Goal: Information Seeking & Learning: Learn about a topic

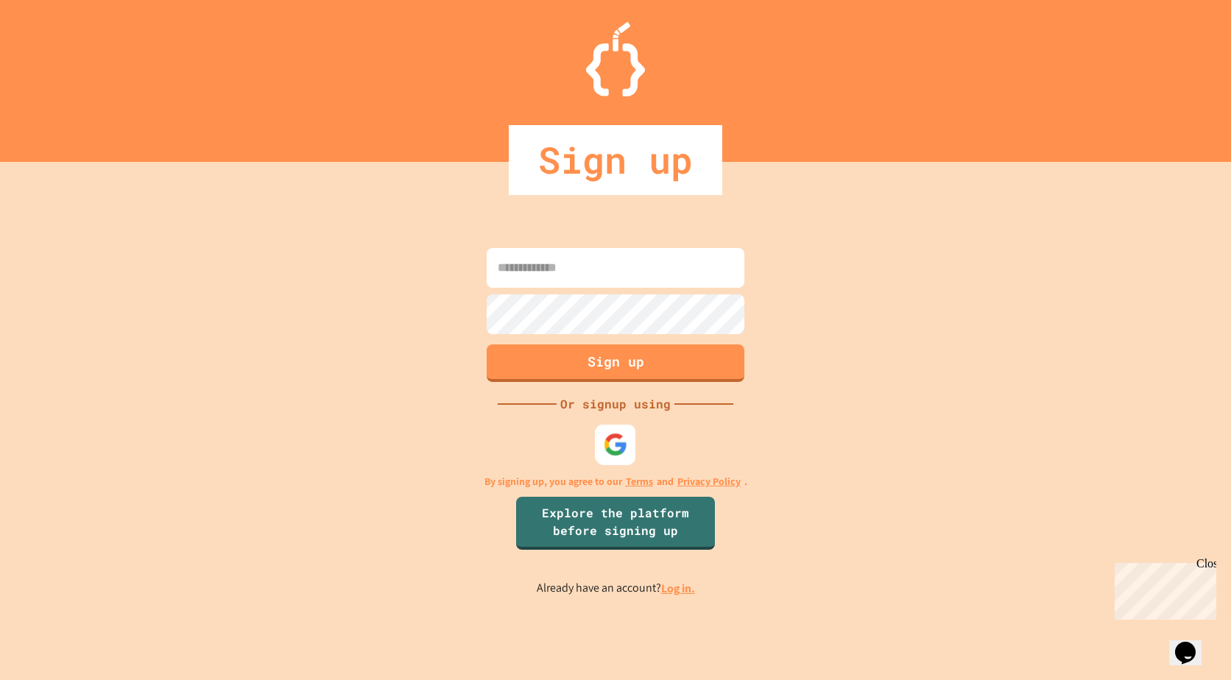
click at [626, 449] on img at bounding box center [616, 445] width 24 height 24
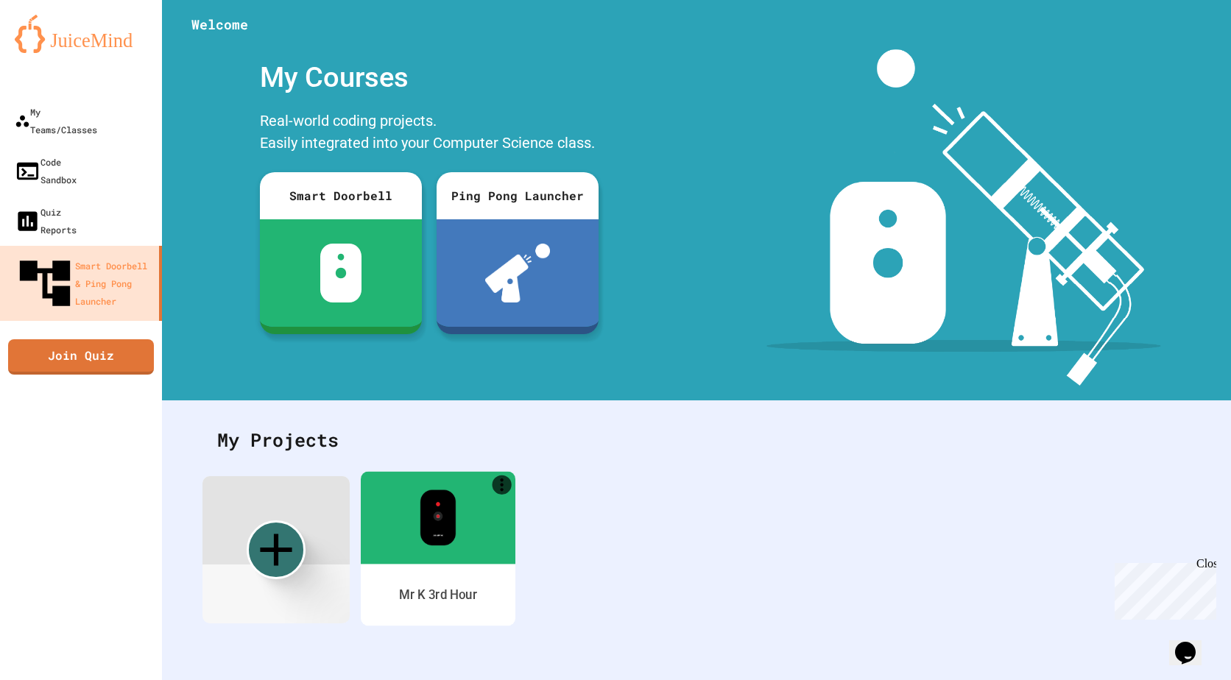
click at [450, 582] on div "Mr K 3rd Hour" at bounding box center [438, 595] width 155 height 62
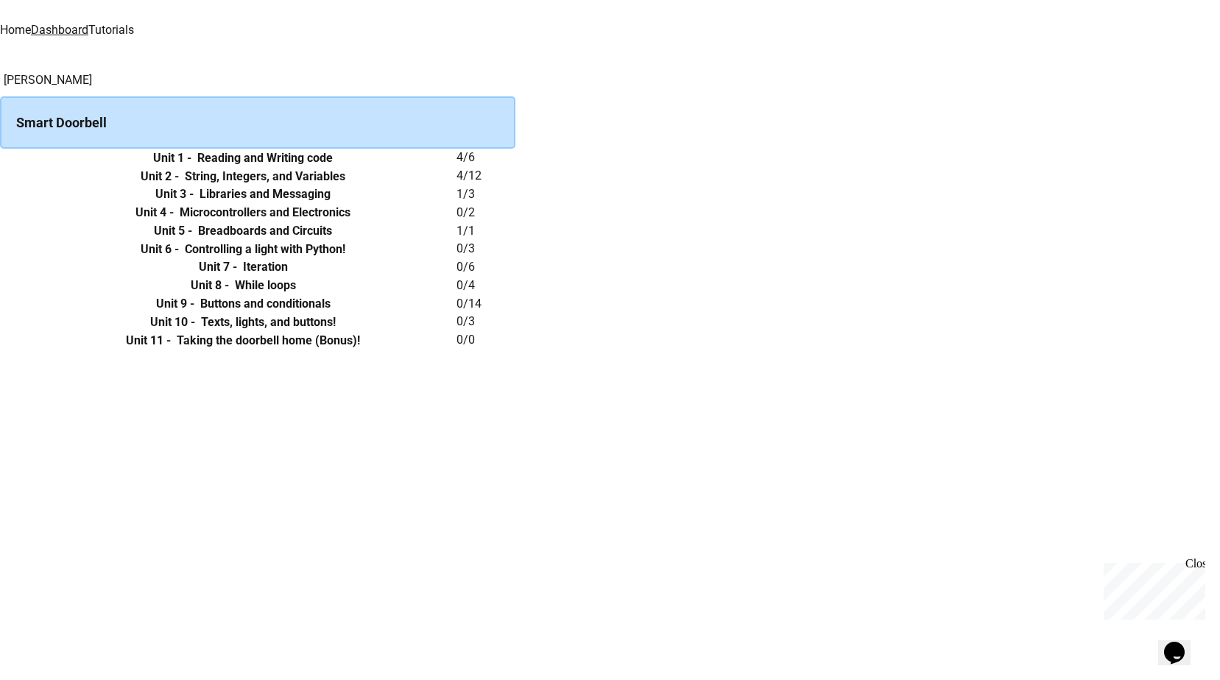
click at [134, 23] on link "Tutorials" at bounding box center [111, 30] width 46 height 14
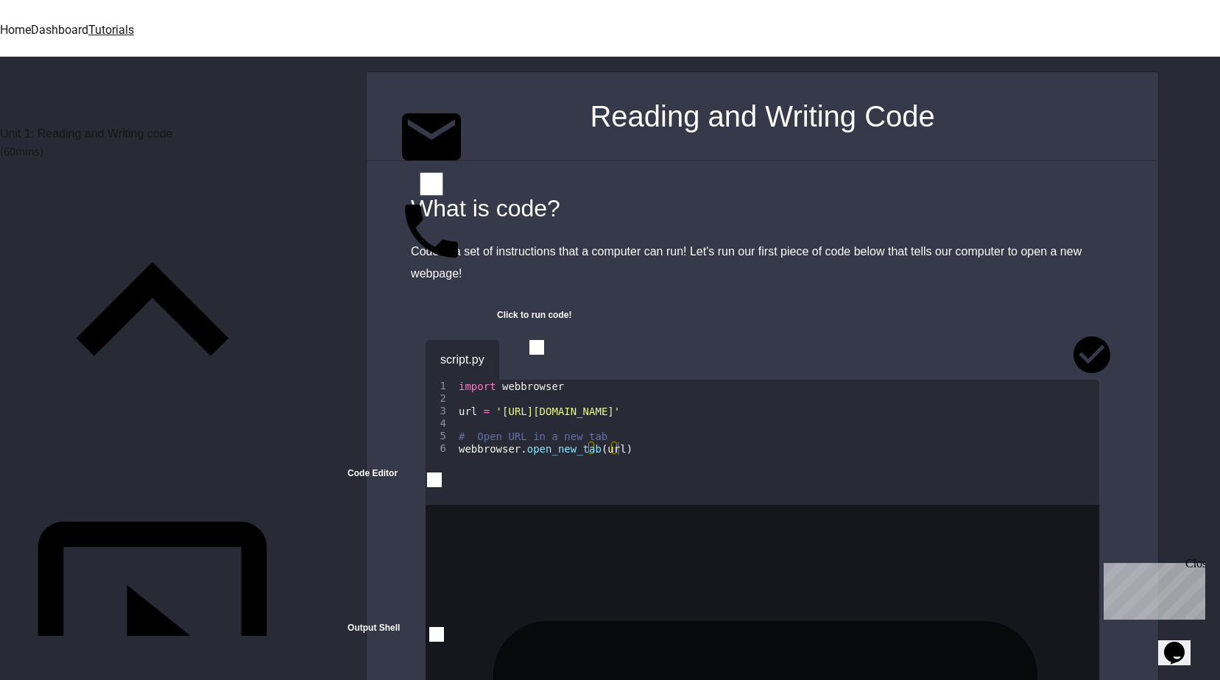
click at [521, 356] on button "button" at bounding box center [521, 356] width 0 height 0
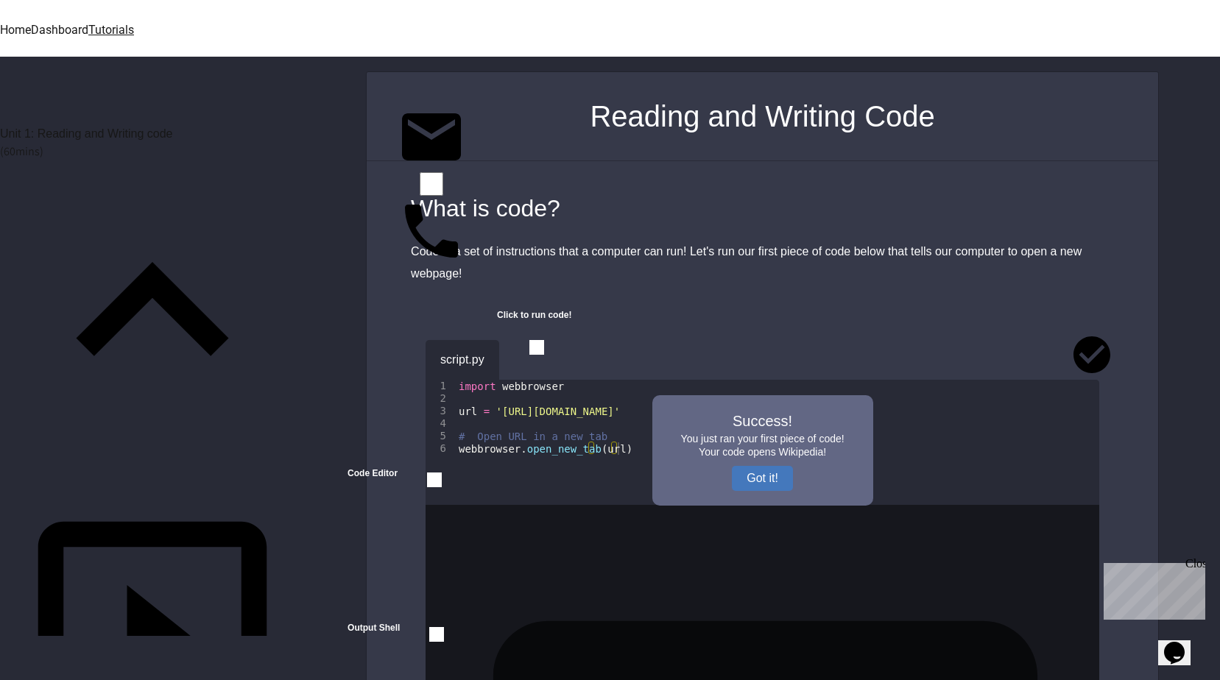
click at [732, 456] on div "Success! You just ran your first piece of code! Your code opens Wikipedia! Got …" at bounding box center [762, 450] width 221 height 110
click at [765, 478] on button "Got it!" at bounding box center [762, 478] width 61 height 25
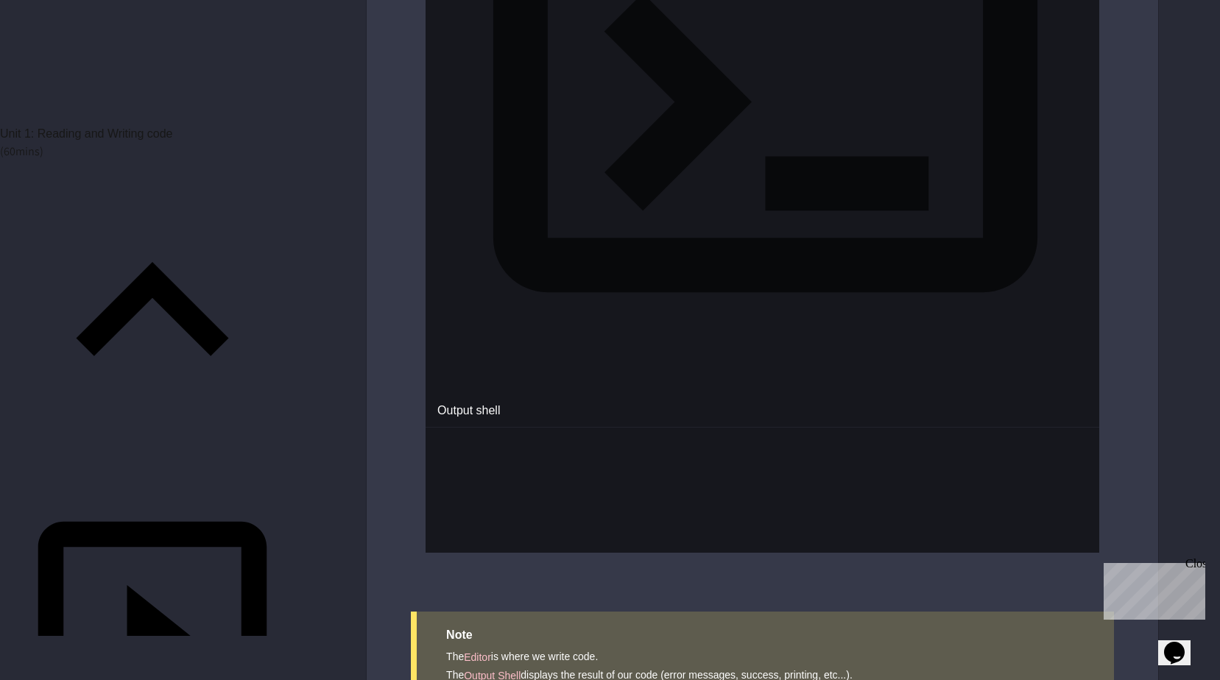
scroll to position [772, 0]
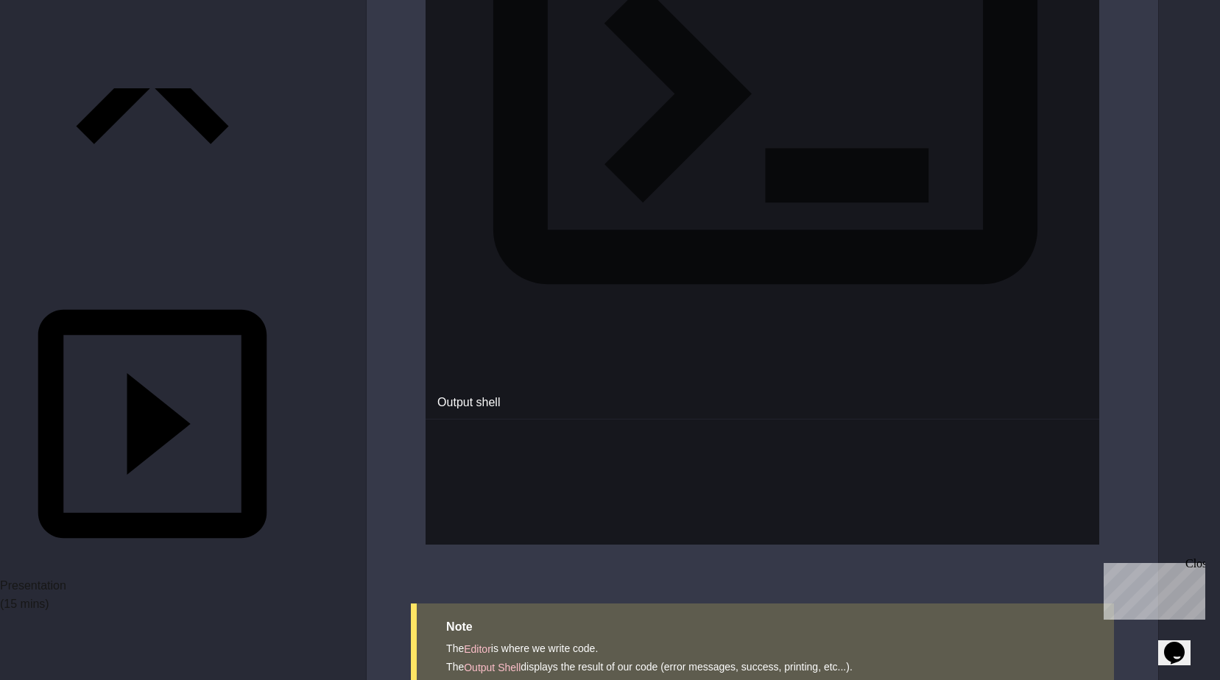
scroll to position [221, 0]
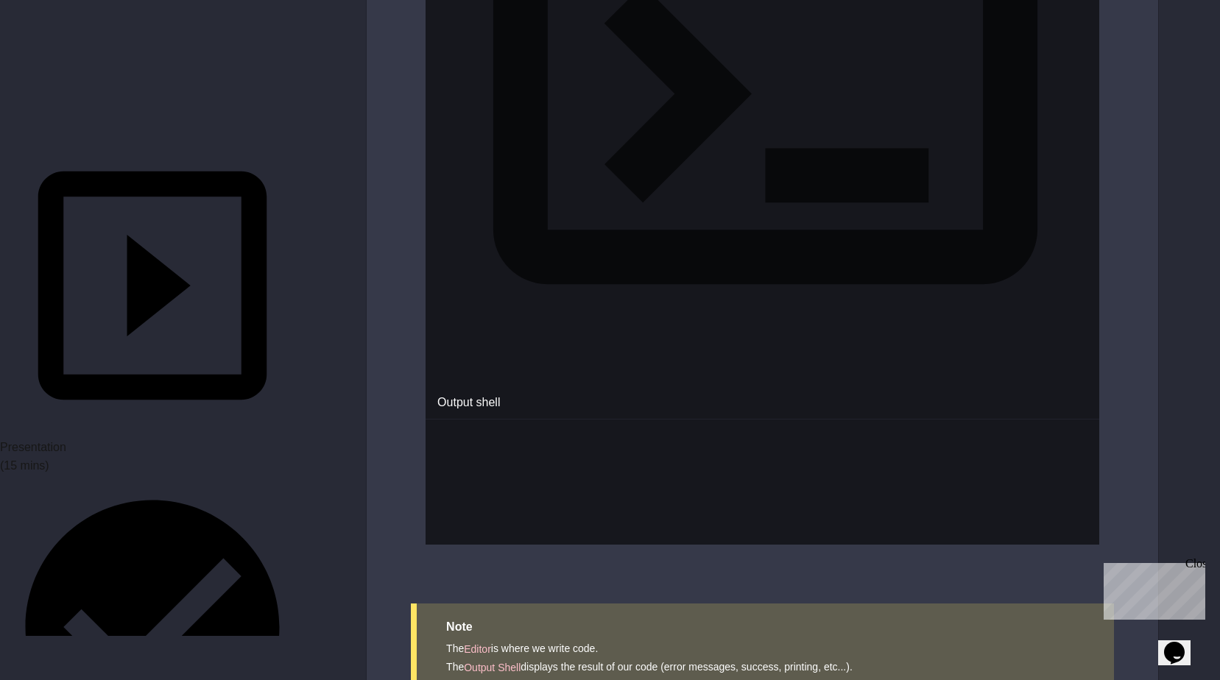
scroll to position [442, 0]
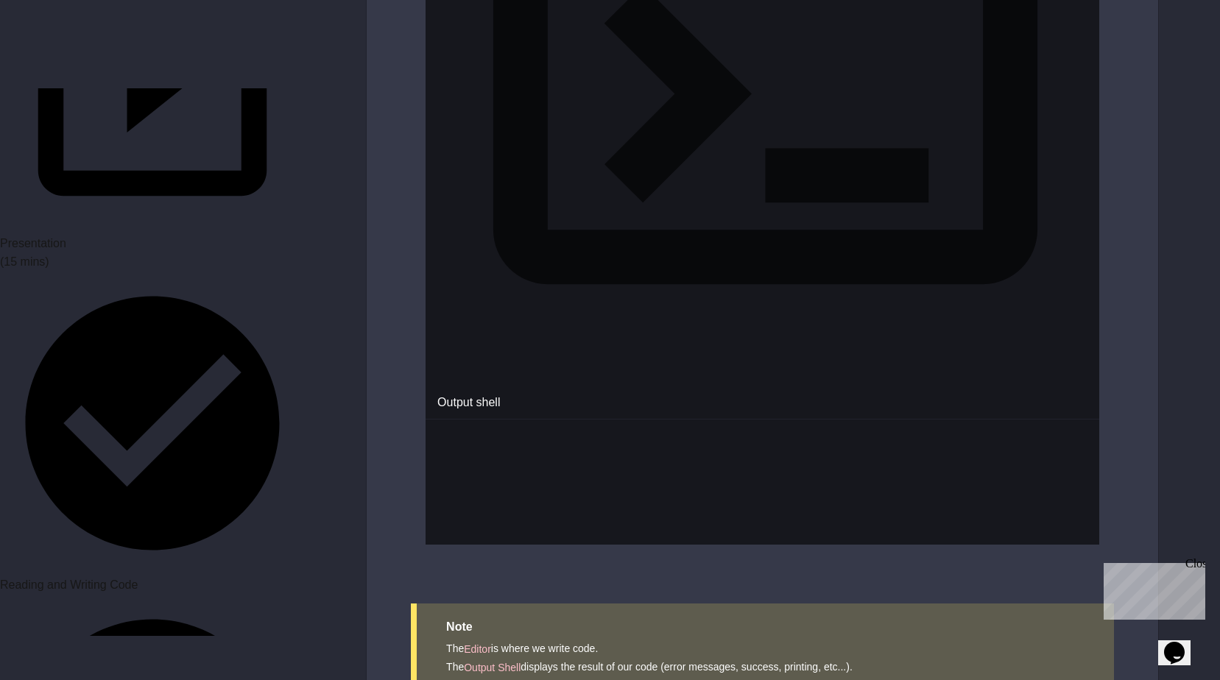
scroll to position [589, 0]
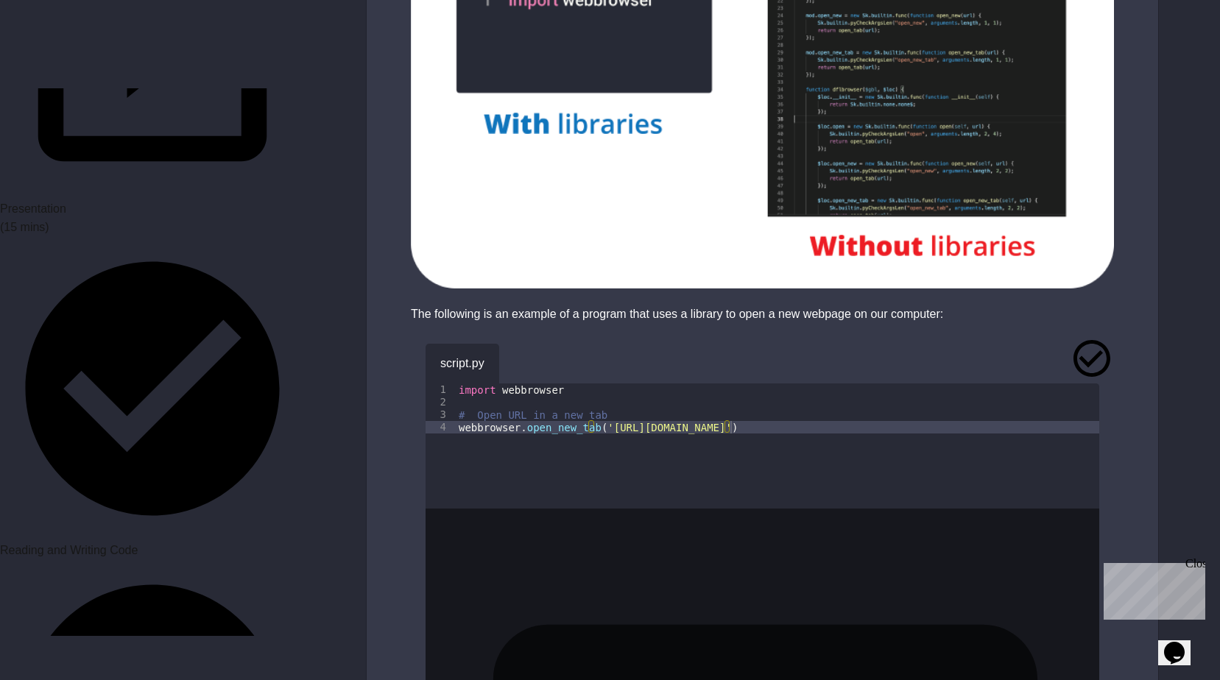
scroll to position [1104, 0]
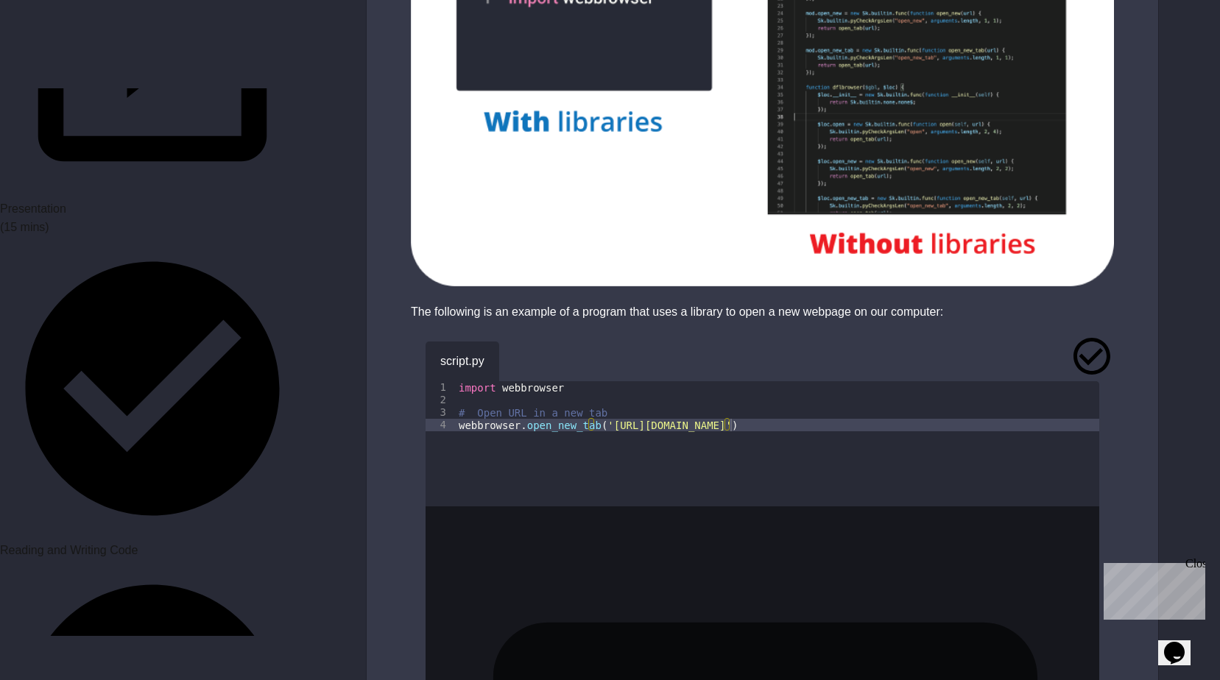
click at [521, 358] on button "button" at bounding box center [521, 358] width 0 height 0
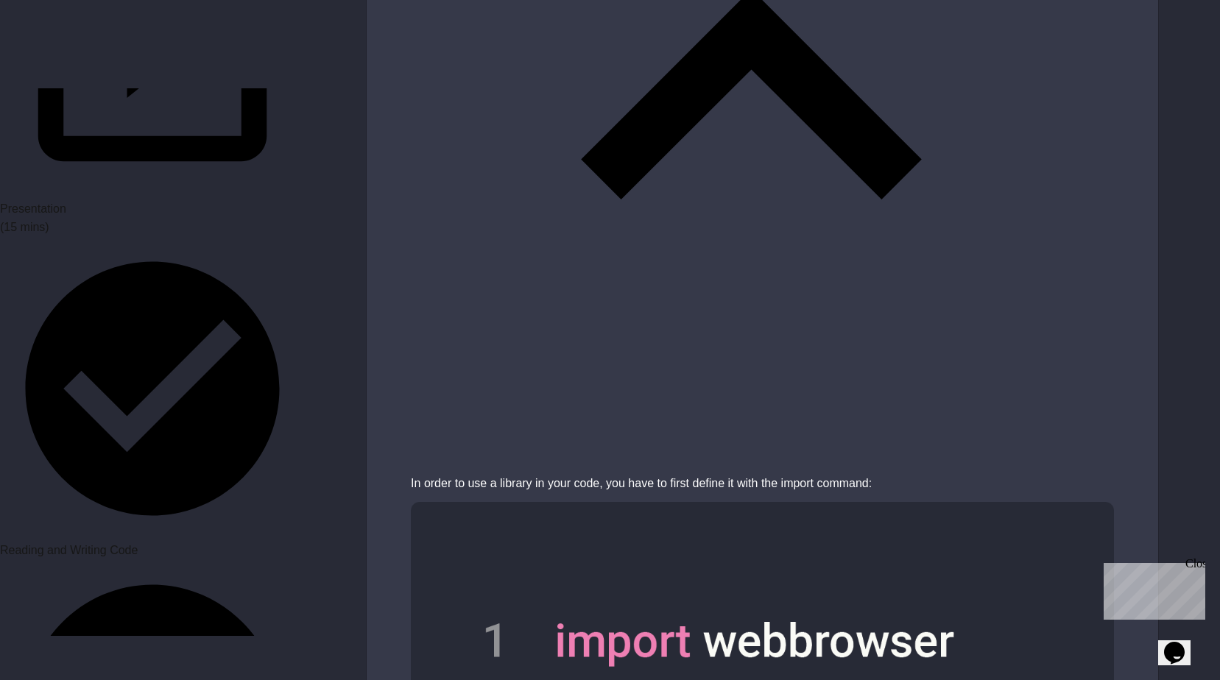
scroll to position [2871, 0]
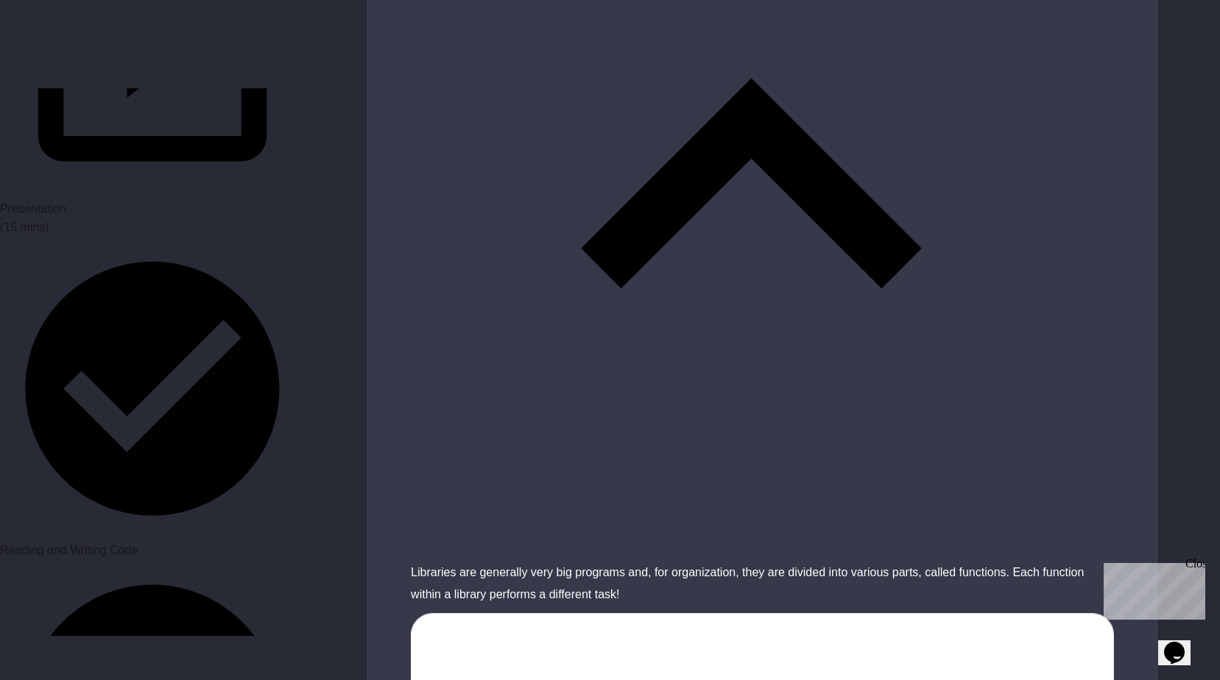
scroll to position [3975, 0]
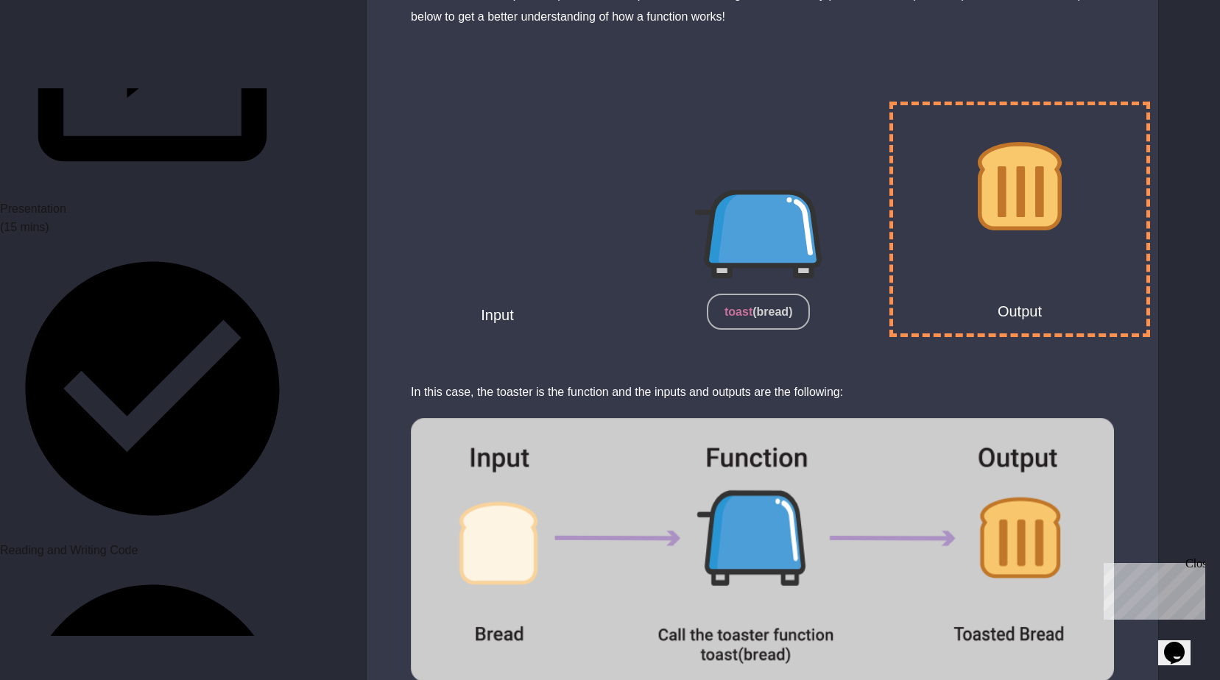
scroll to position [5006, 0]
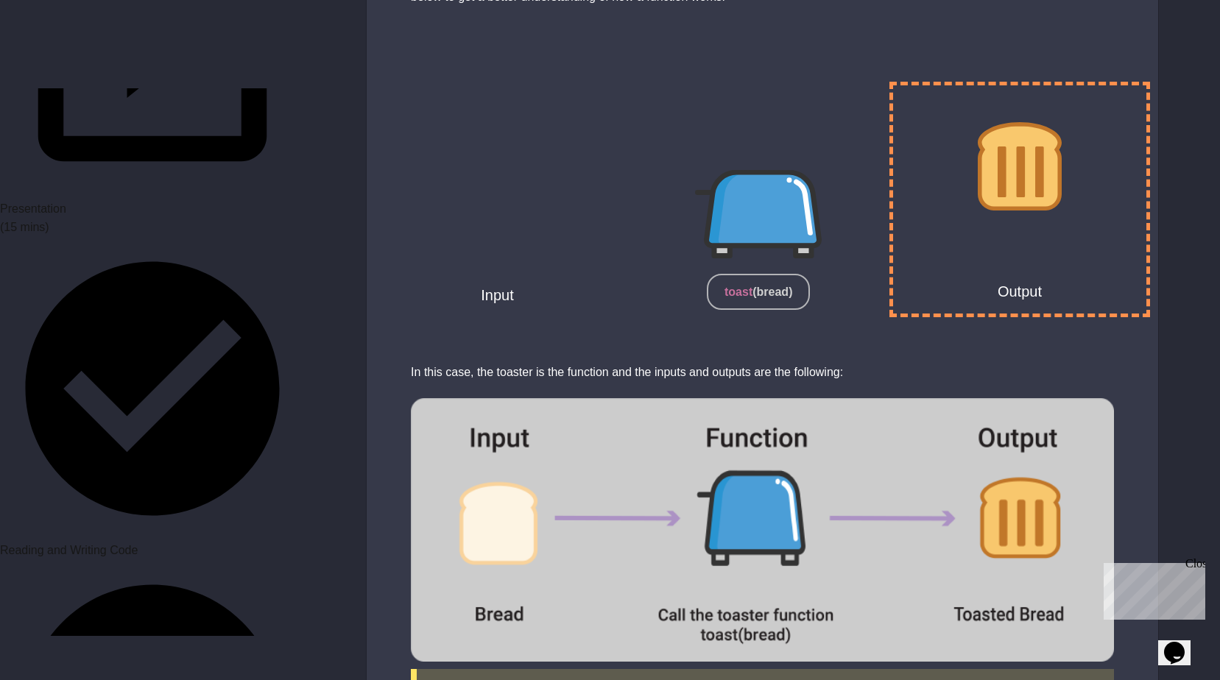
drag, startPoint x: 601, startPoint y: 317, endPoint x: 994, endPoint y: 337, distance: 393.6
copy div "([URL][DOMAIN_NAME])."
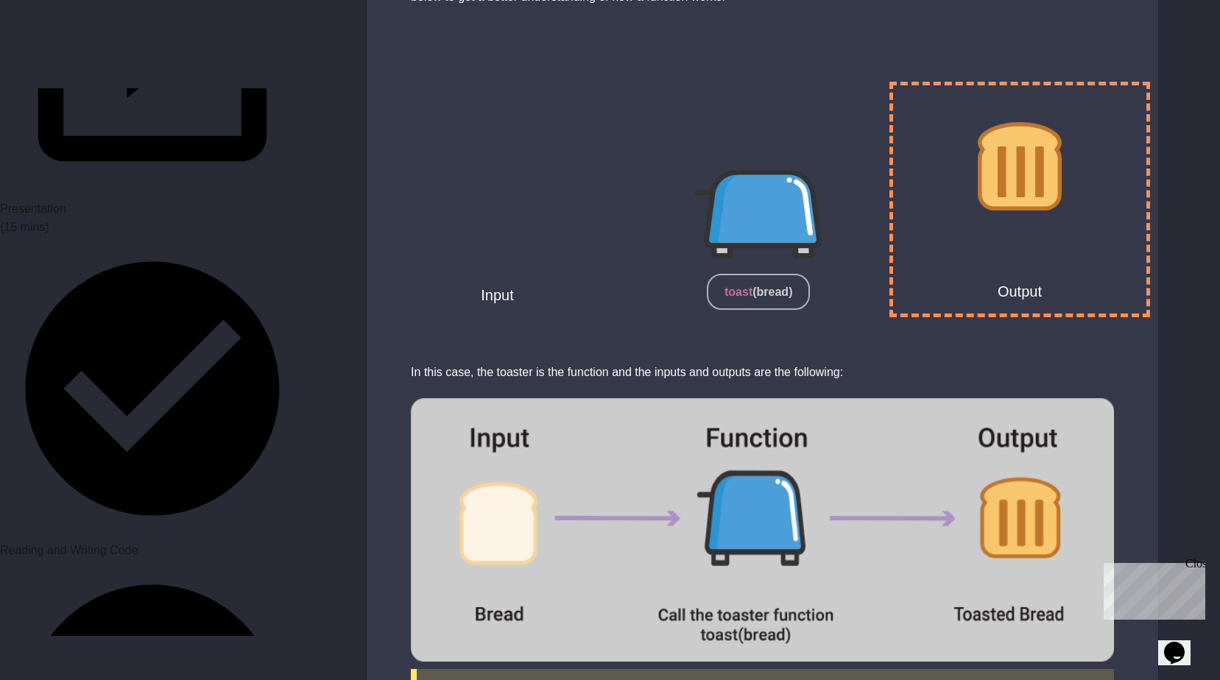
paste textarea "**********"
type textarea "**********"
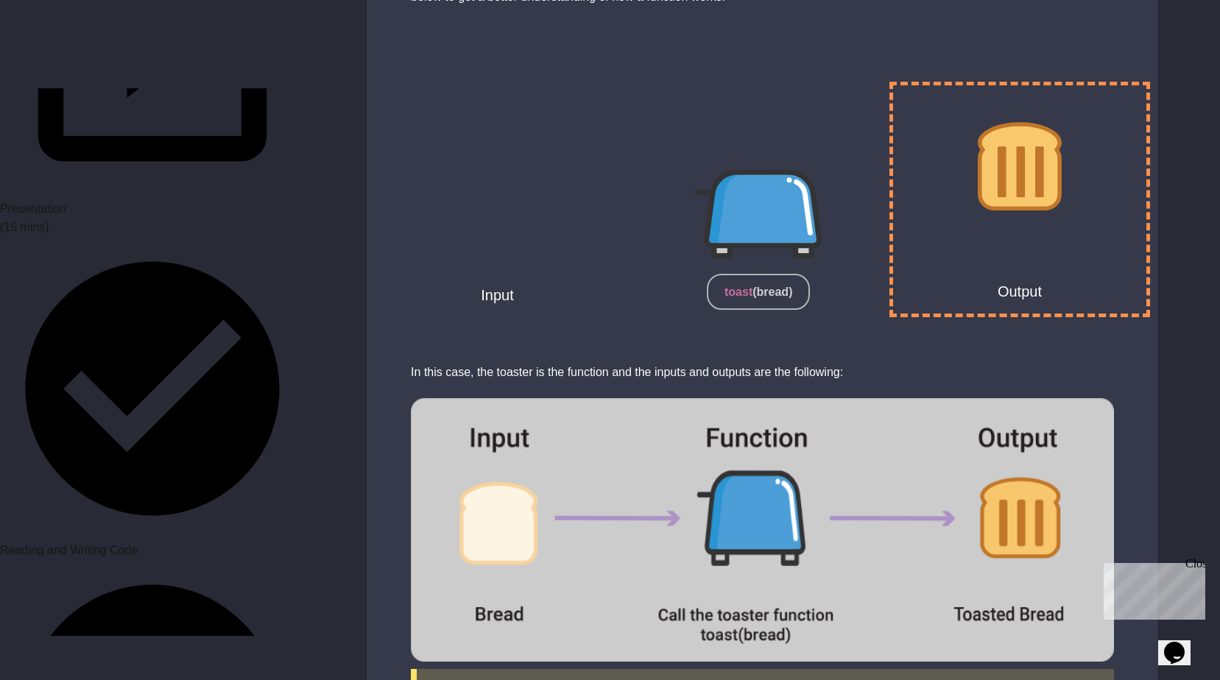
type textarea "**********"
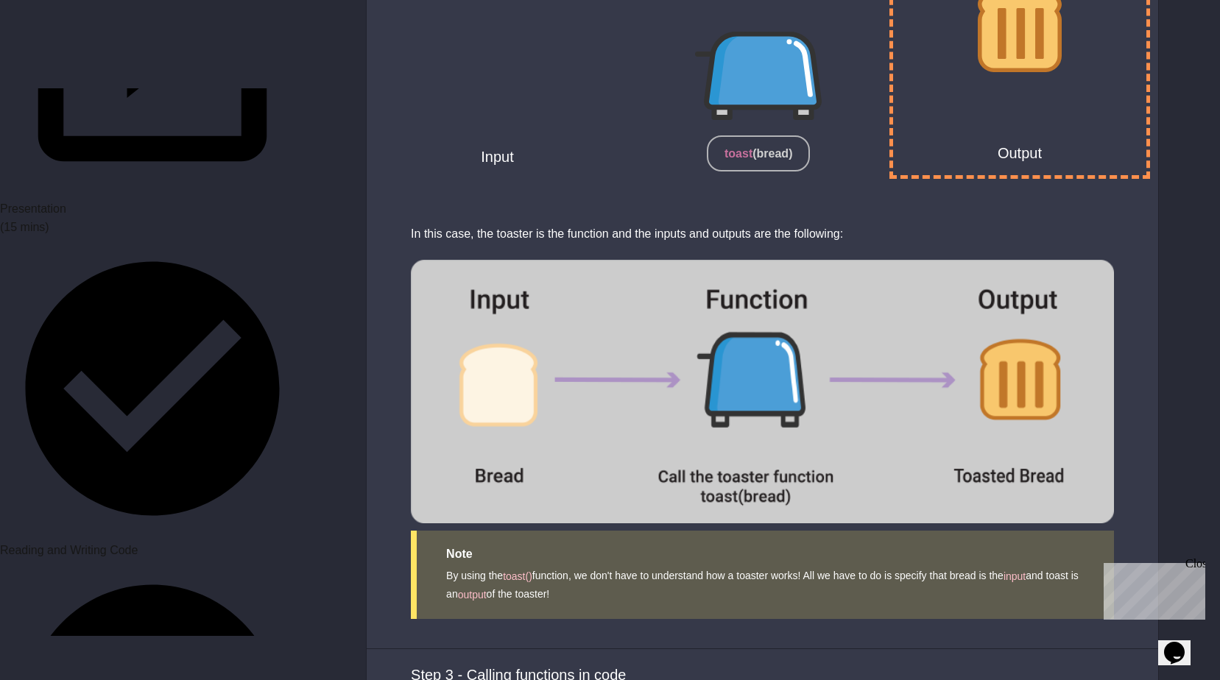
scroll to position [5153, 0]
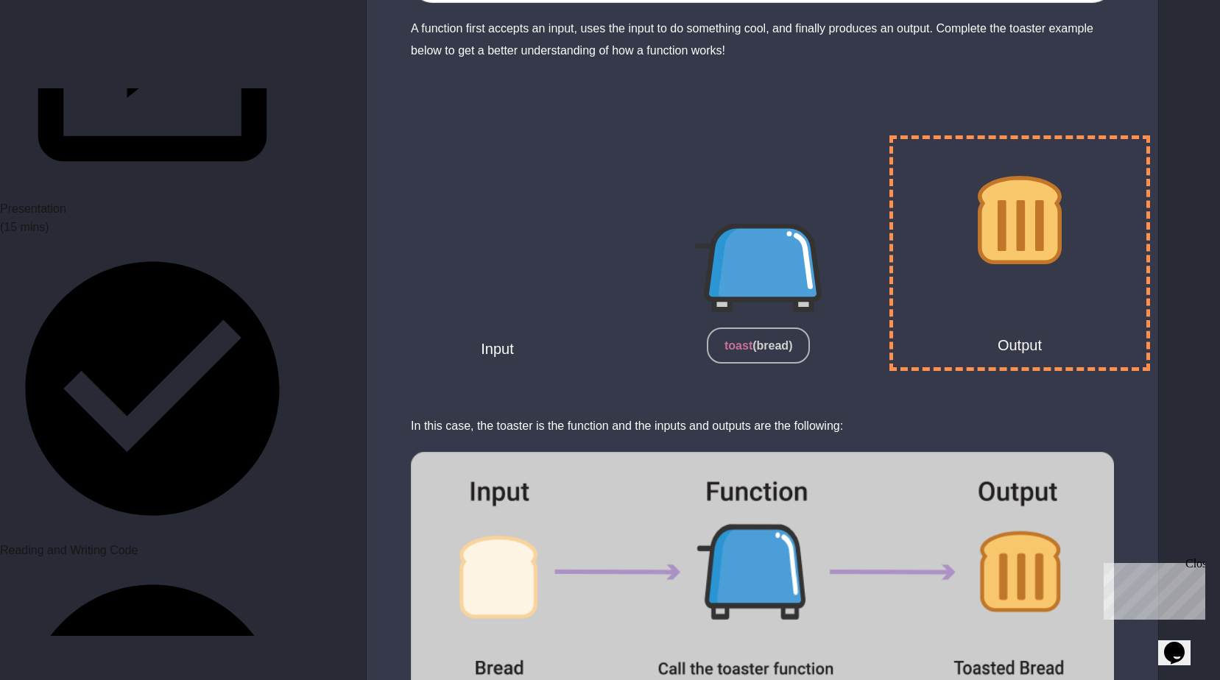
scroll to position [4897, 0]
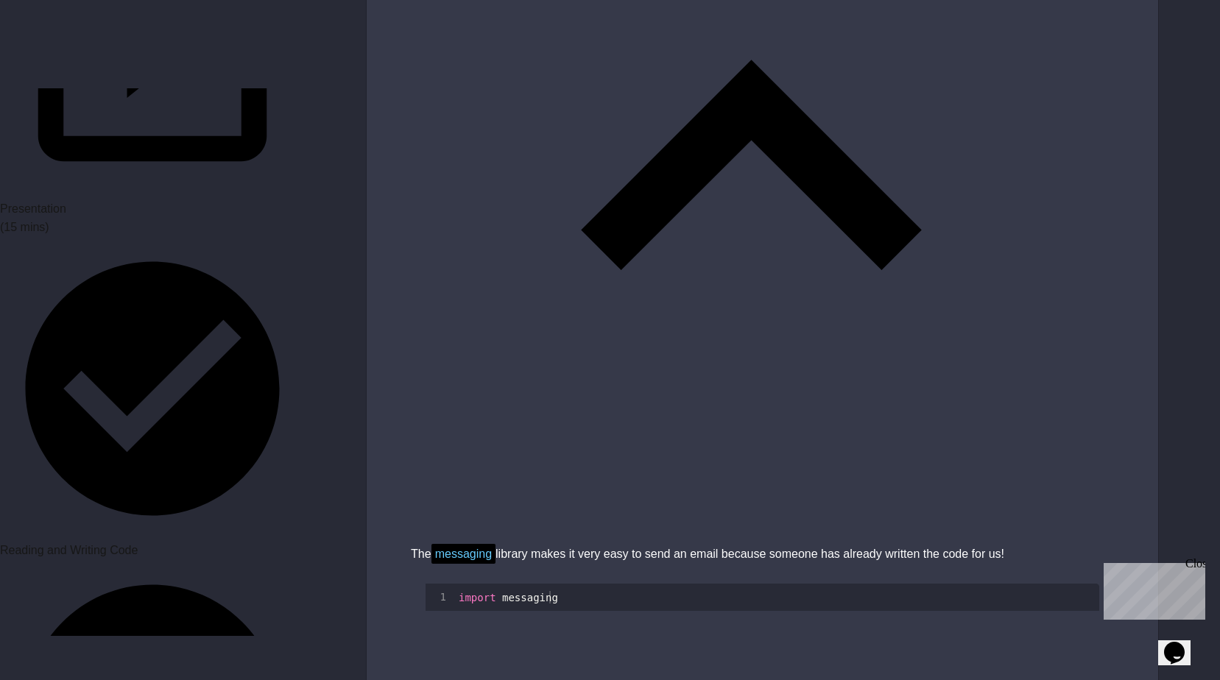
scroll to position [957, 0]
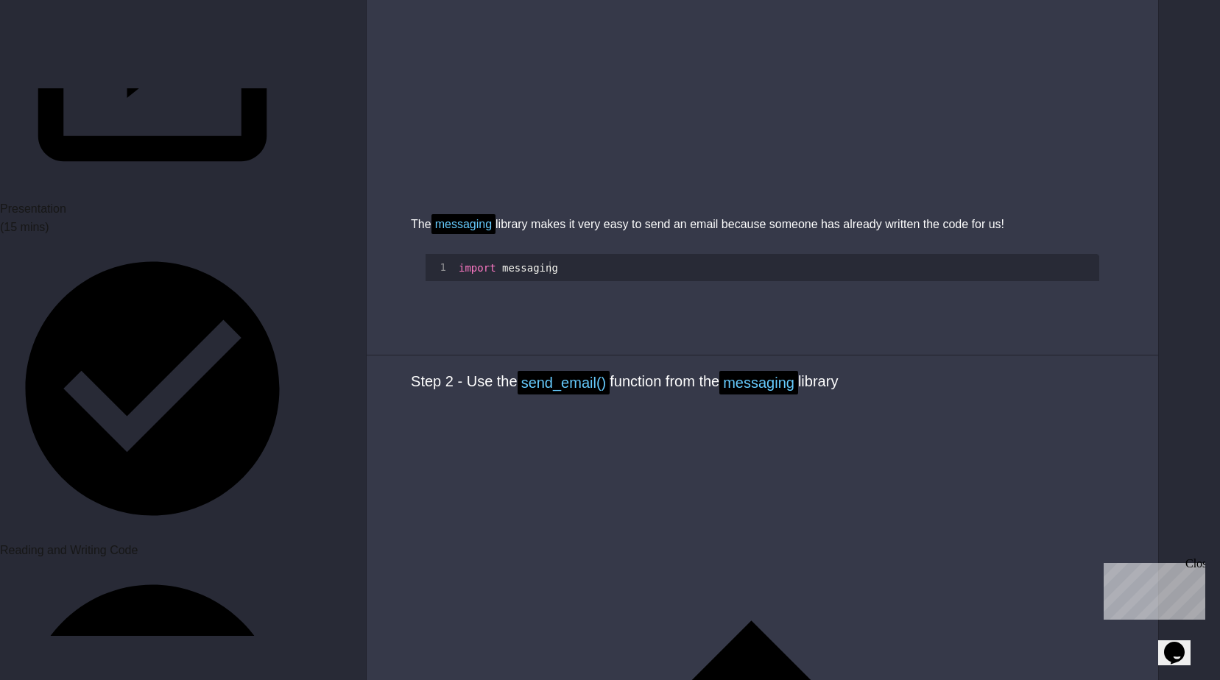
scroll to position [1399, 0]
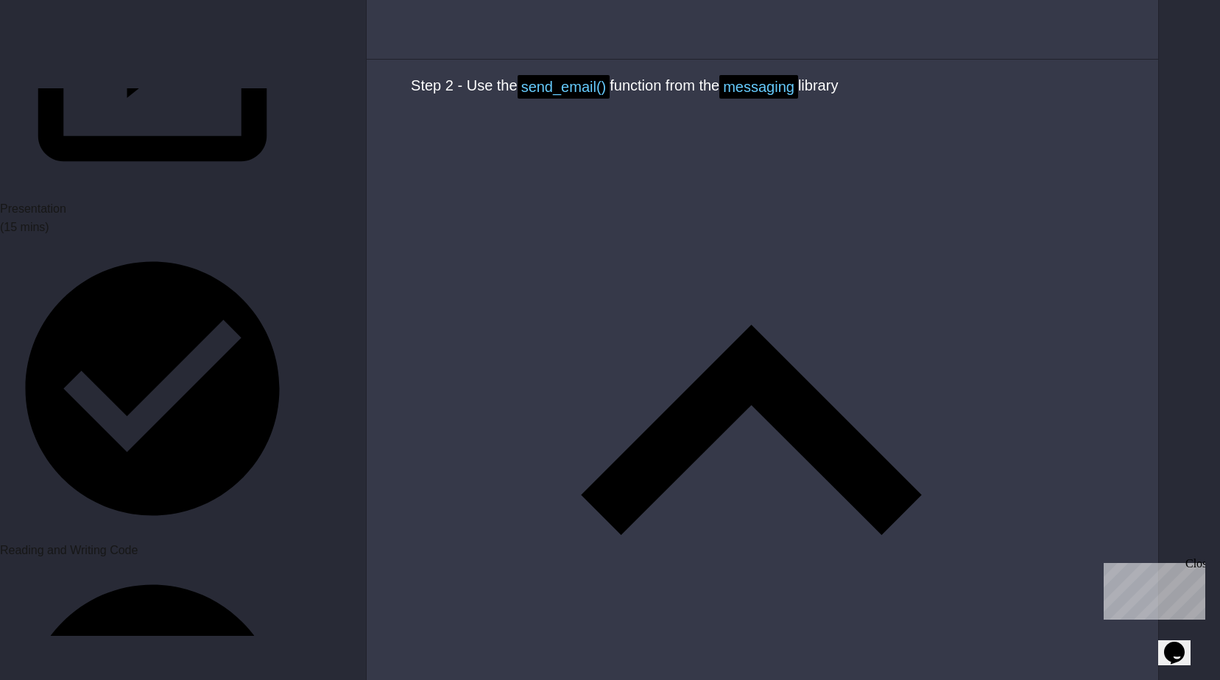
scroll to position [1546, 0]
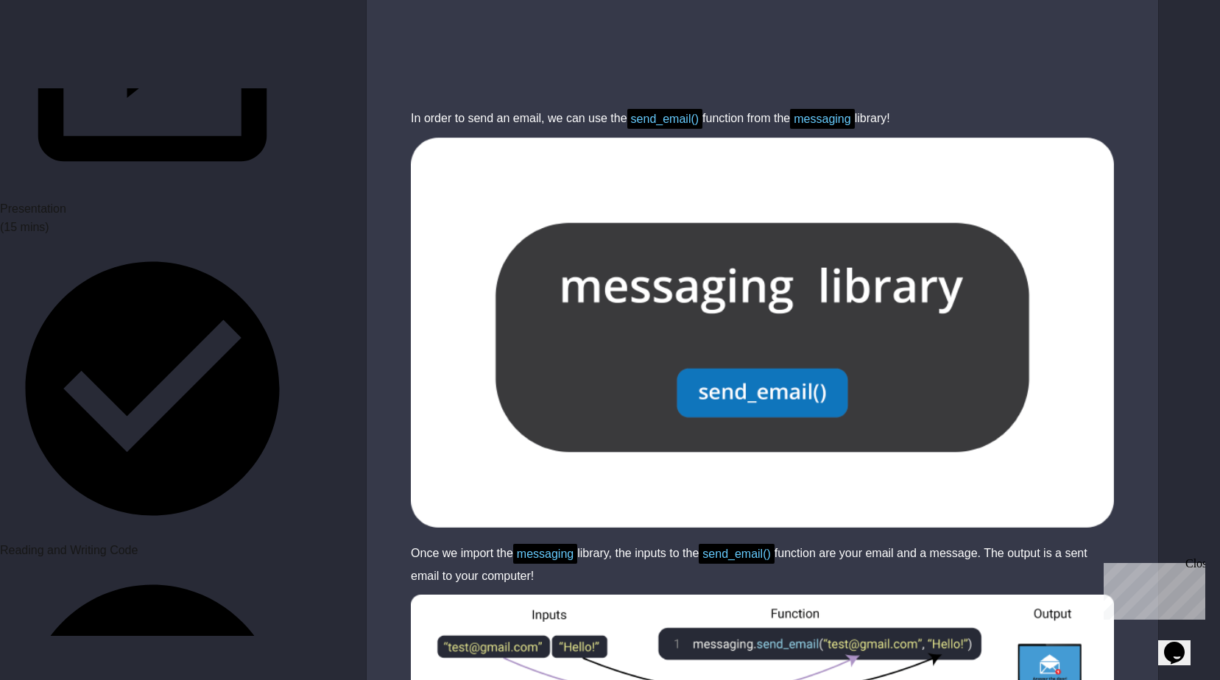
scroll to position [2282, 0]
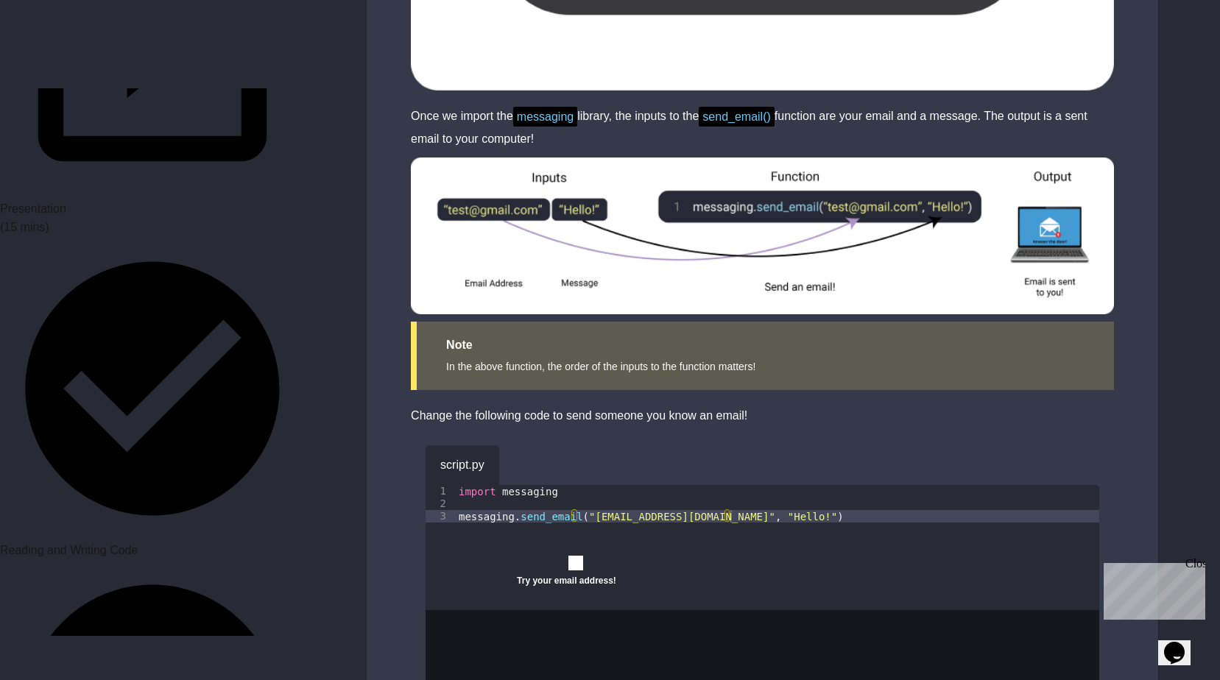
scroll to position [2636, 0]
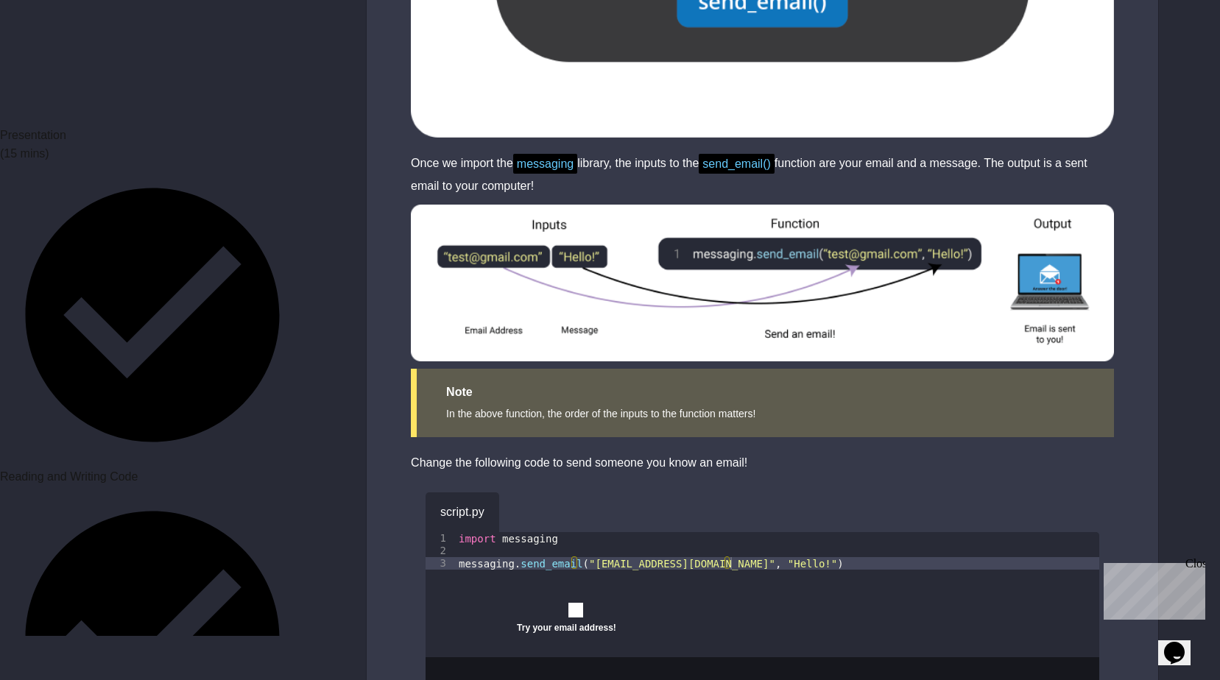
scroll to position [736, 0]
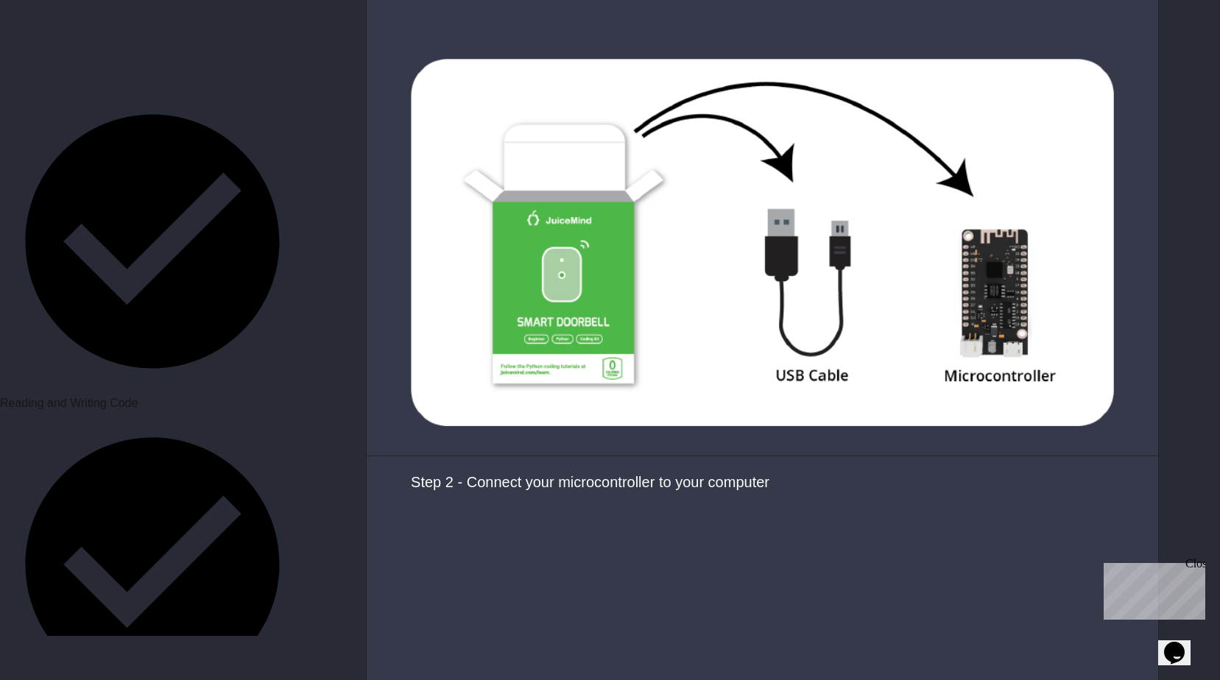
scroll to position [1546, 0]
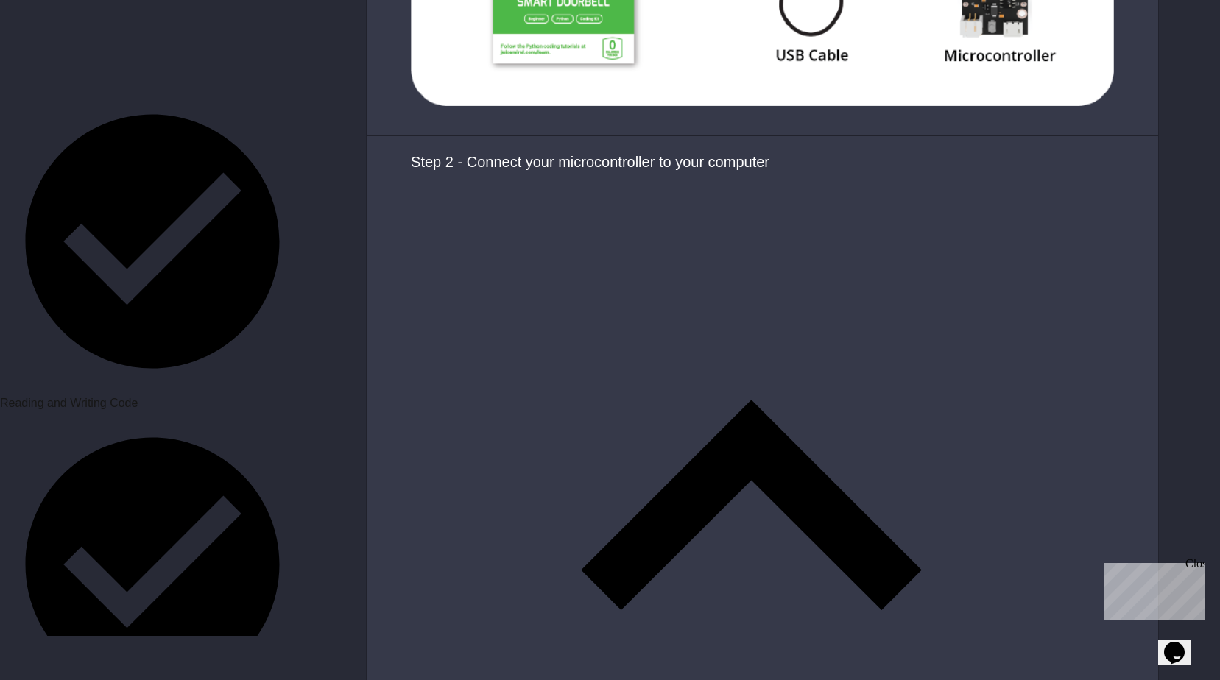
scroll to position [1767, 0]
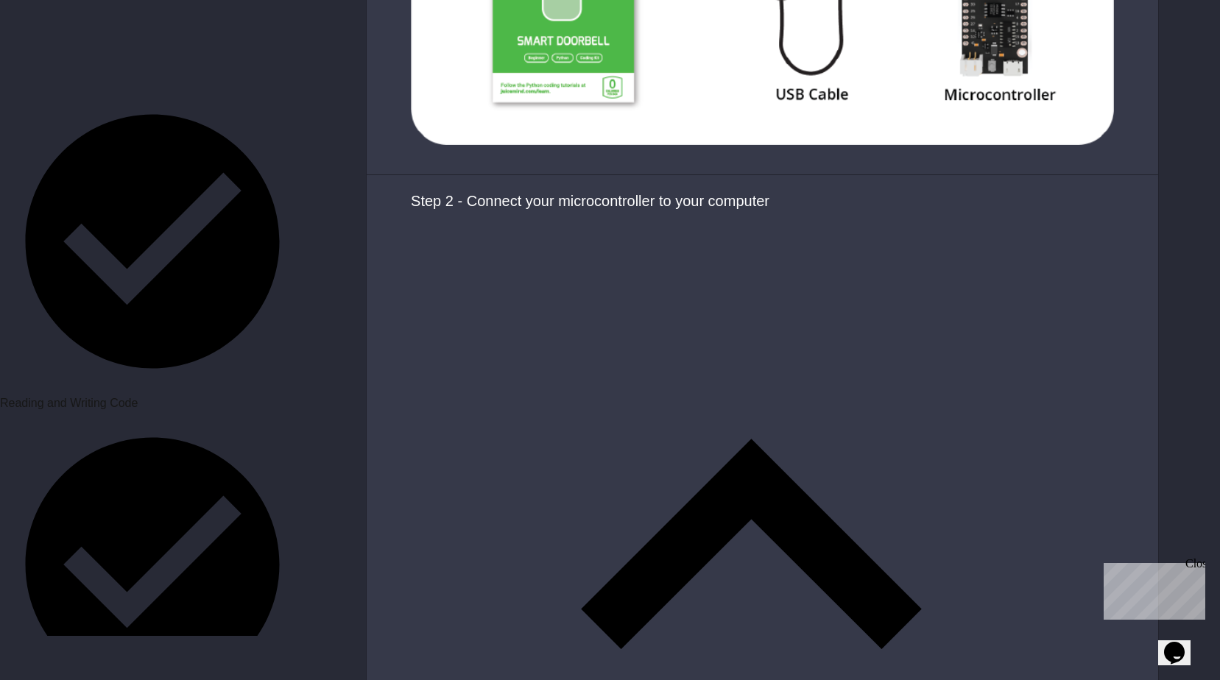
scroll to position [1653, 0]
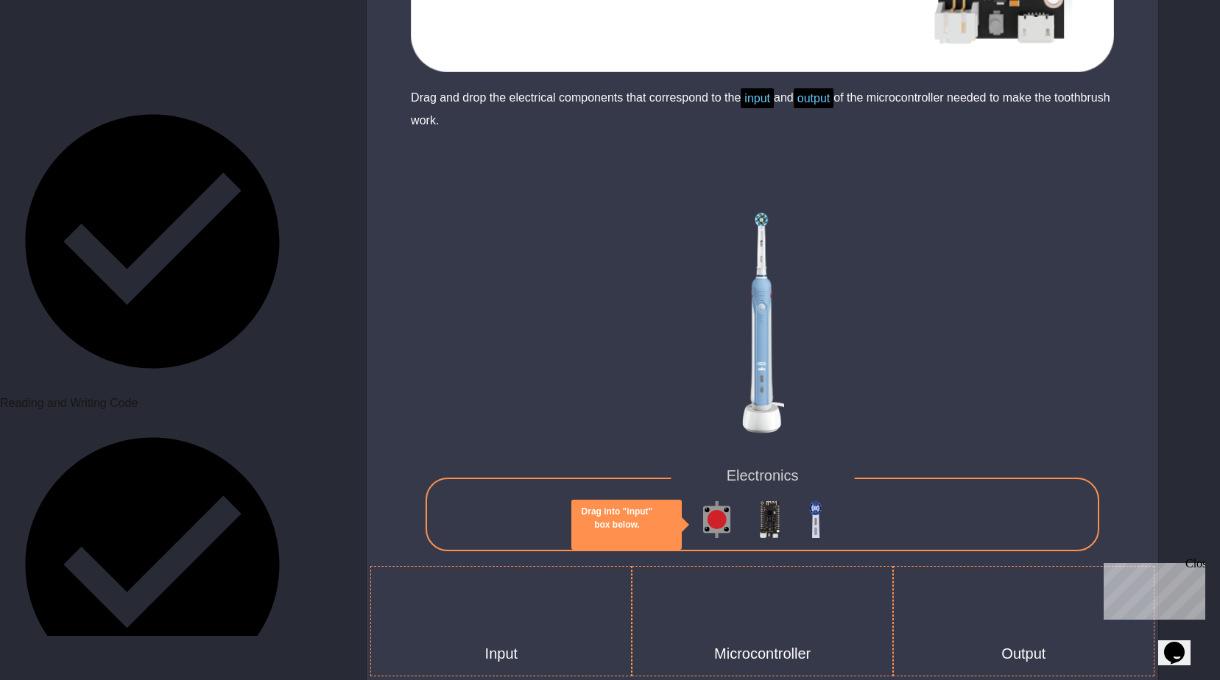
scroll to position [3460, 0]
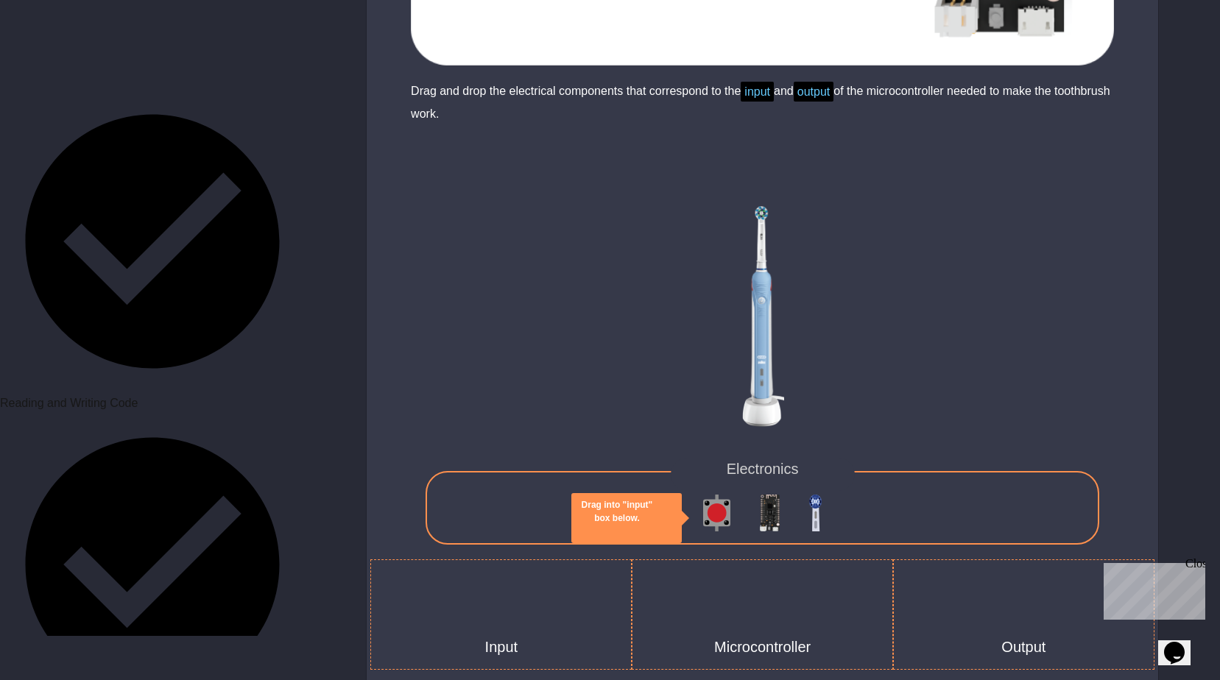
click at [771, 409] on img at bounding box center [762, 316] width 43 height 221
click at [652, 509] on div "Drag into "input" box below." at bounding box center [617, 511] width 71 height 26
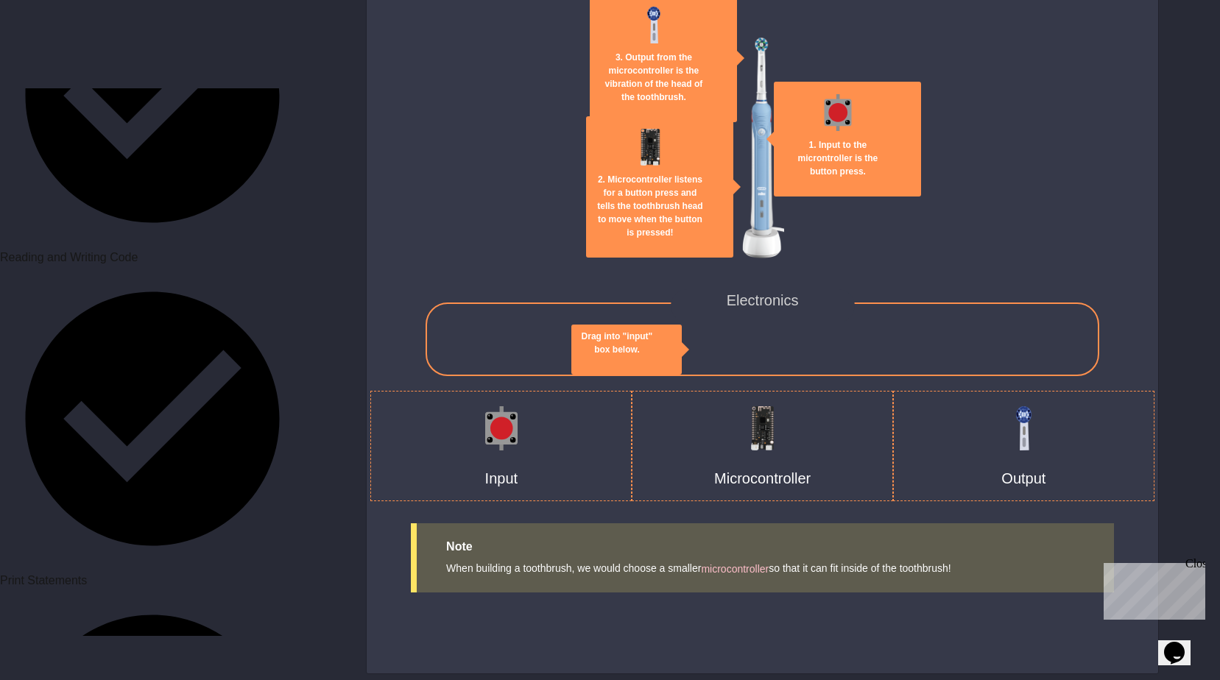
scroll to position [883, 0]
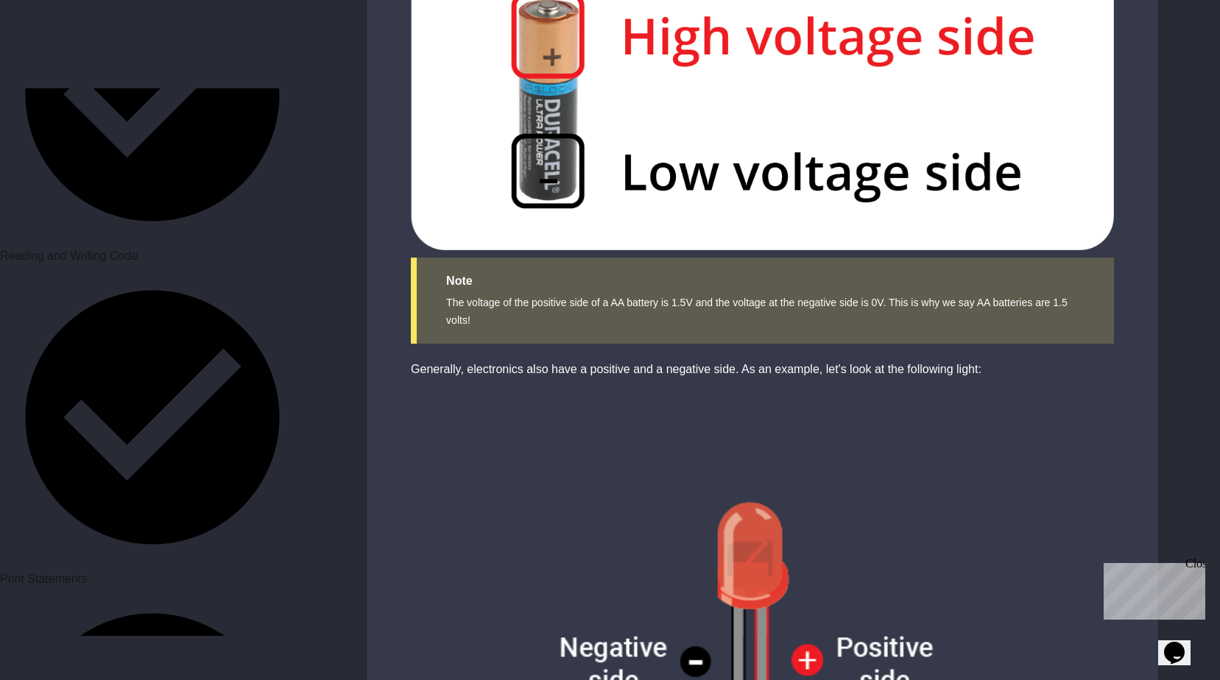
scroll to position [1472, 0]
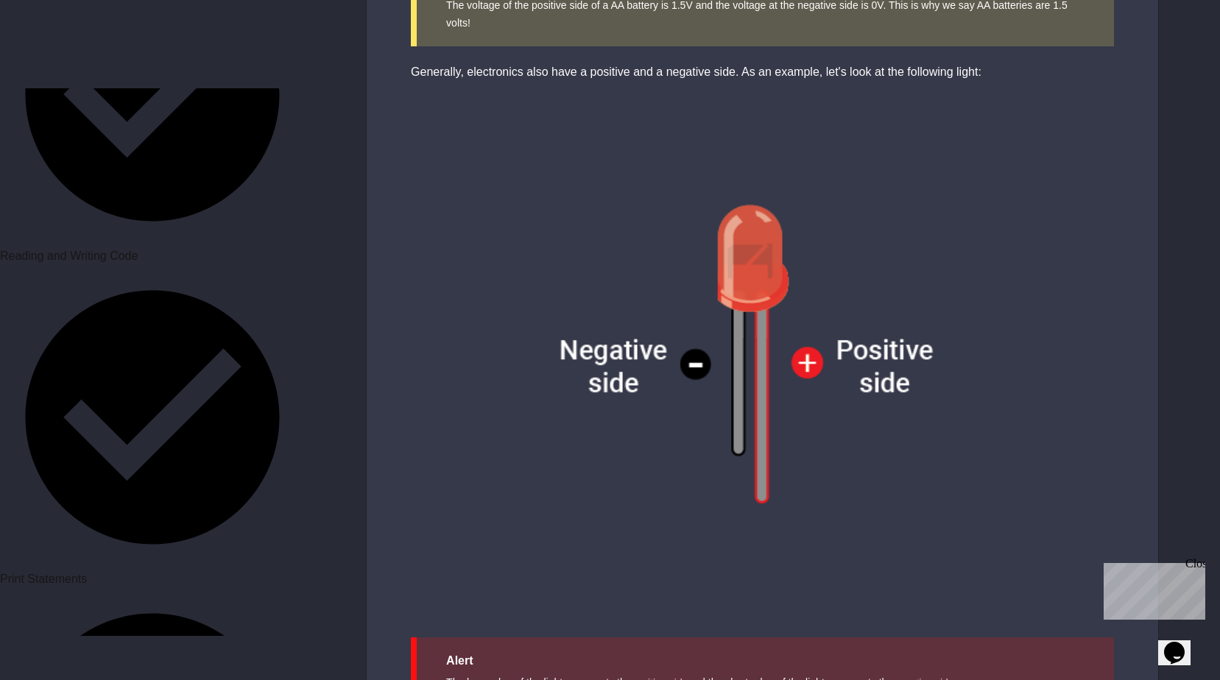
click at [707, 348] on img at bounding box center [762, 356] width 791 height 517
click at [796, 360] on img at bounding box center [762, 356] width 791 height 517
click at [769, 409] on img at bounding box center [762, 356] width 791 height 517
click at [754, 423] on img at bounding box center [762, 356] width 791 height 517
click at [765, 414] on img at bounding box center [762, 356] width 791 height 517
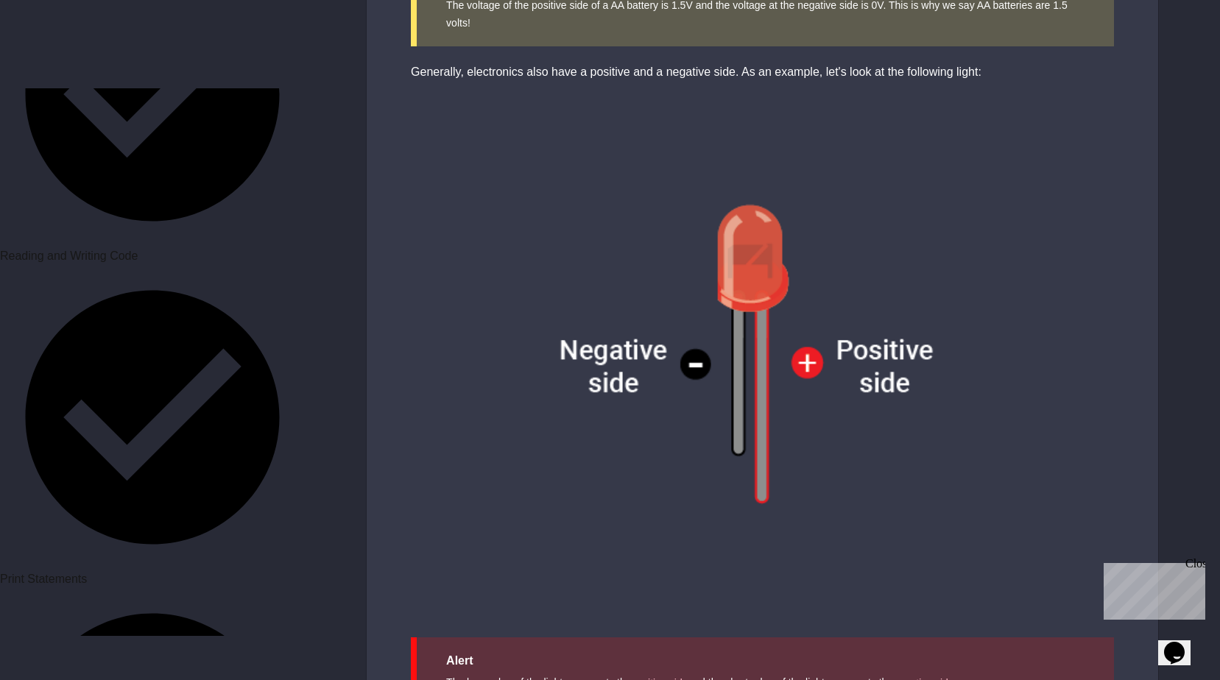
click at [731, 384] on img at bounding box center [762, 356] width 791 height 517
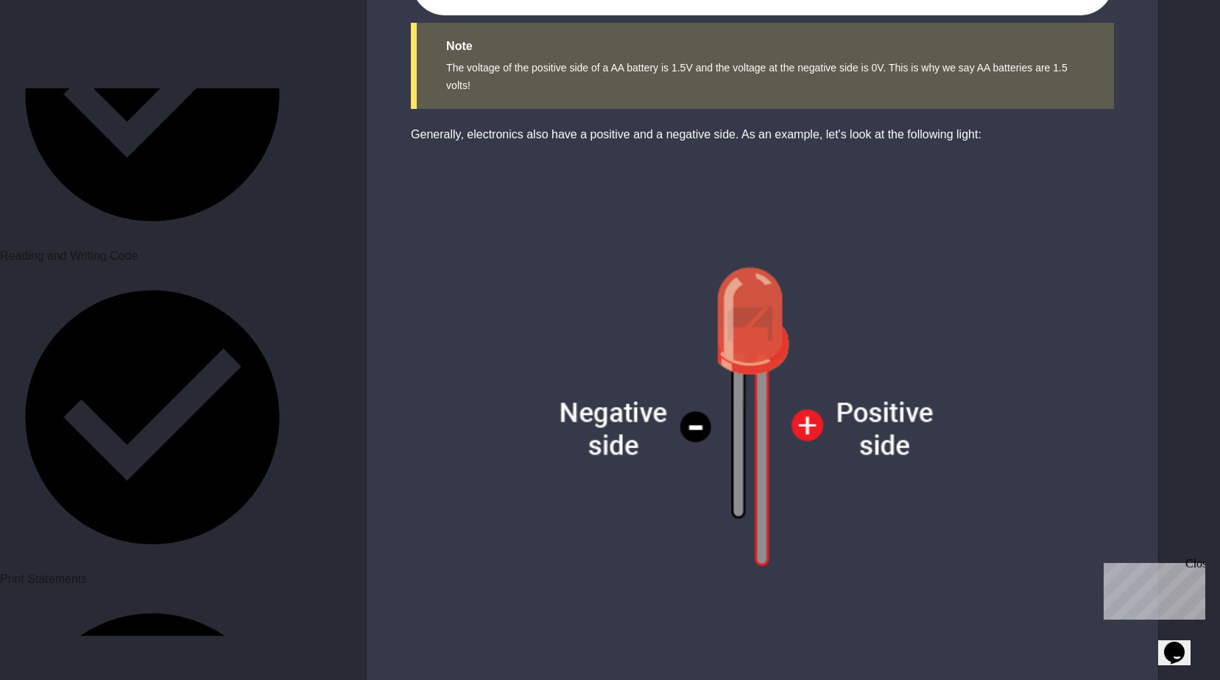
scroll to position [1399, 0]
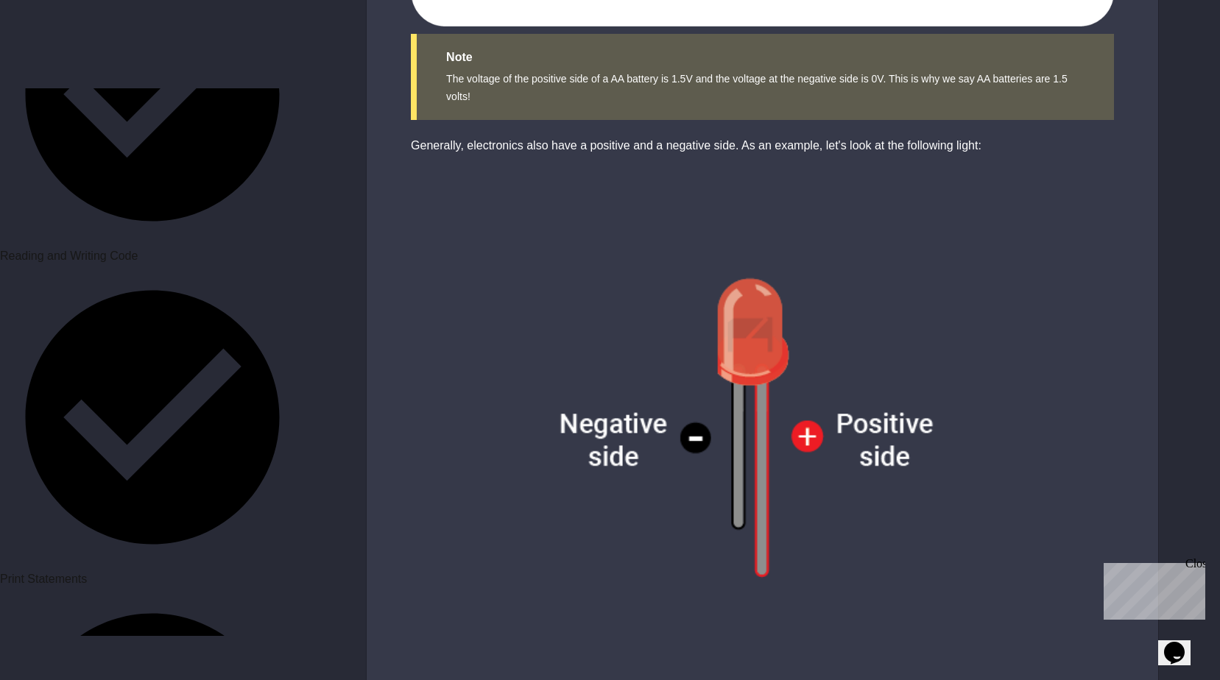
click at [756, 329] on img at bounding box center [762, 430] width 791 height 517
click at [858, 430] on img at bounding box center [762, 430] width 791 height 517
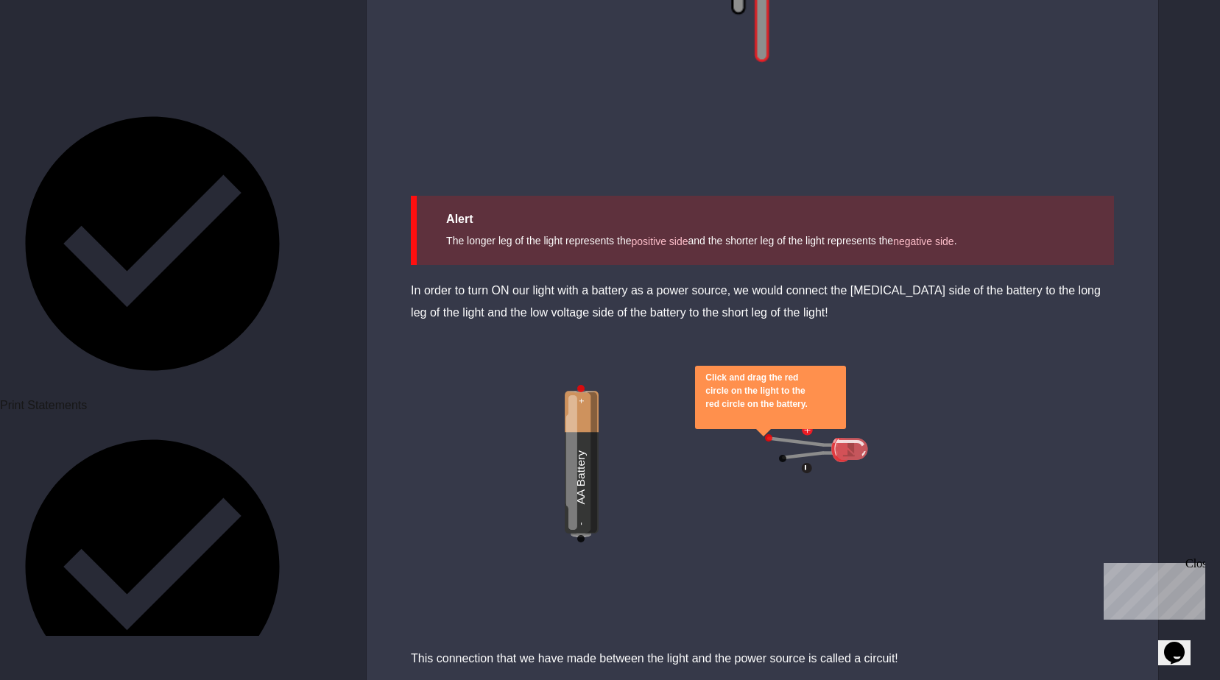
scroll to position [1104, 0]
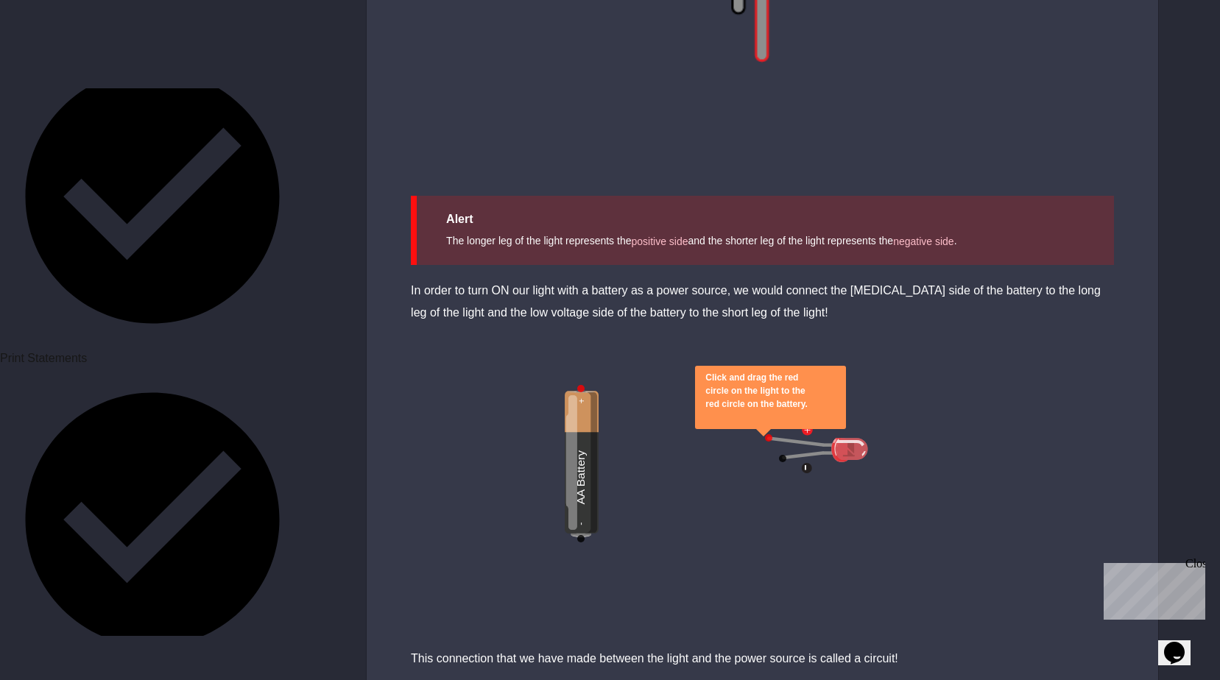
click at [796, 425] on img at bounding box center [826, 449] width 118 height 49
click at [808, 459] on img at bounding box center [826, 449] width 118 height 49
drag, startPoint x: 812, startPoint y: 429, endPoint x: 767, endPoint y: 458, distance: 53.3
click at [808, 437] on img at bounding box center [826, 449] width 118 height 49
drag, startPoint x: 589, startPoint y: 514, endPoint x: 608, endPoint y: 370, distance: 145.5
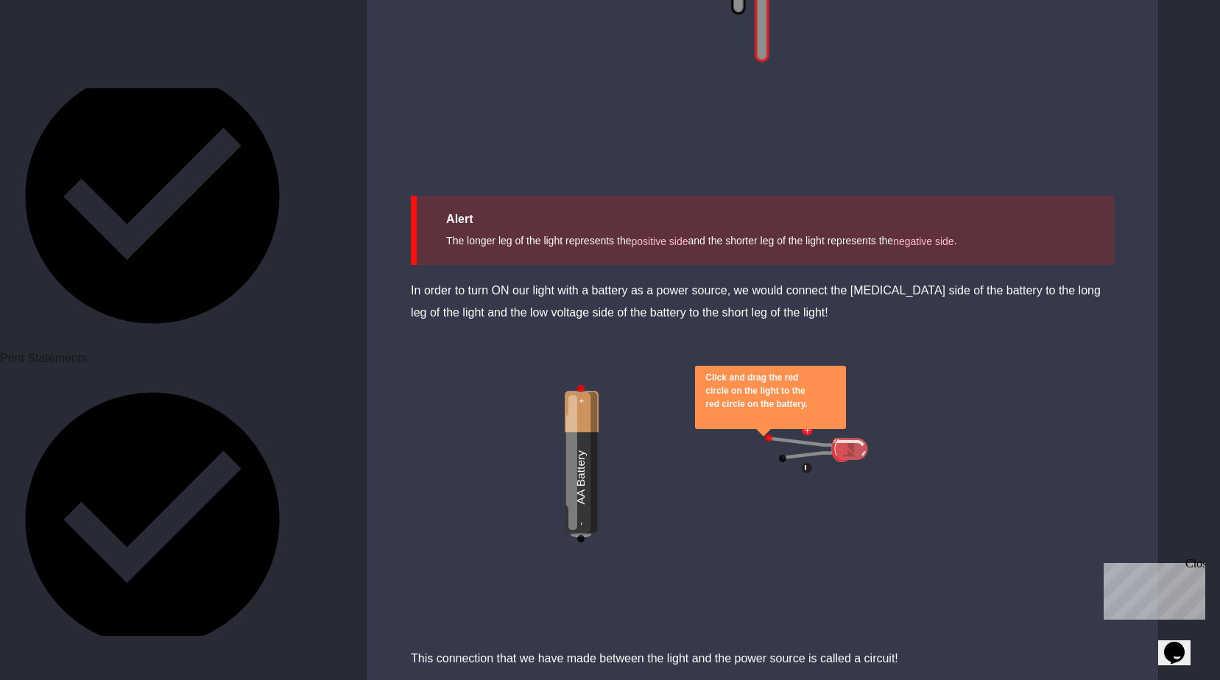
click at [596, 449] on img at bounding box center [582, 463] width 34 height 147
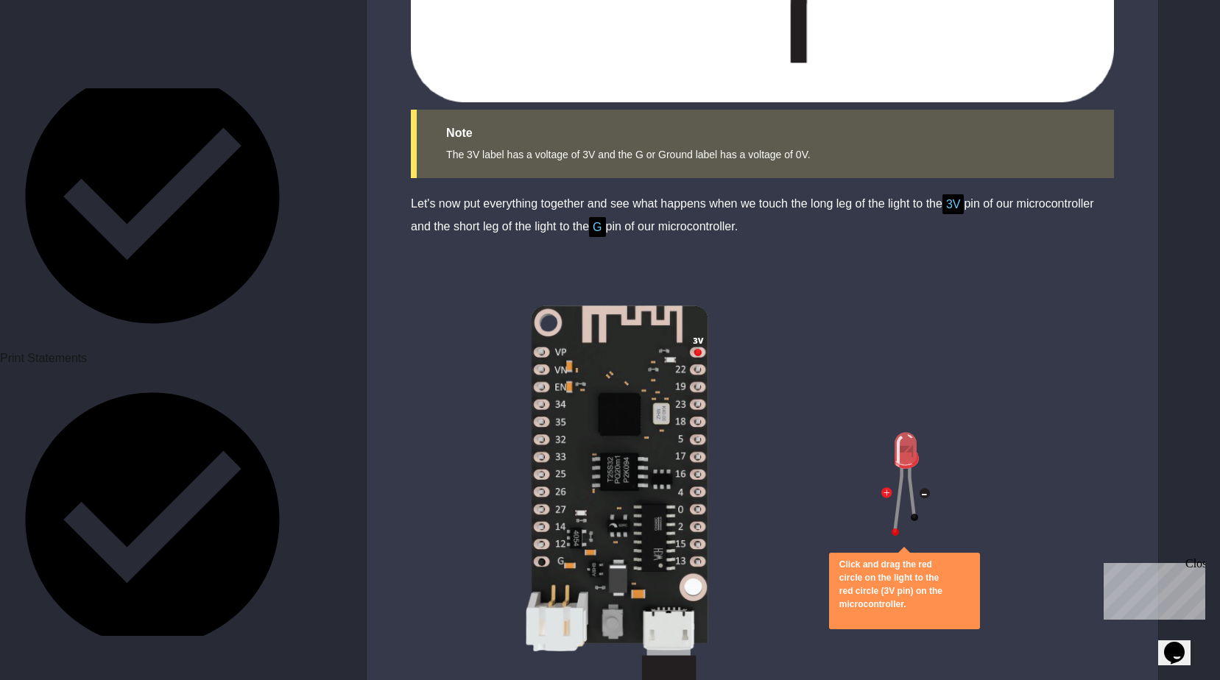
scroll to position [3975, 0]
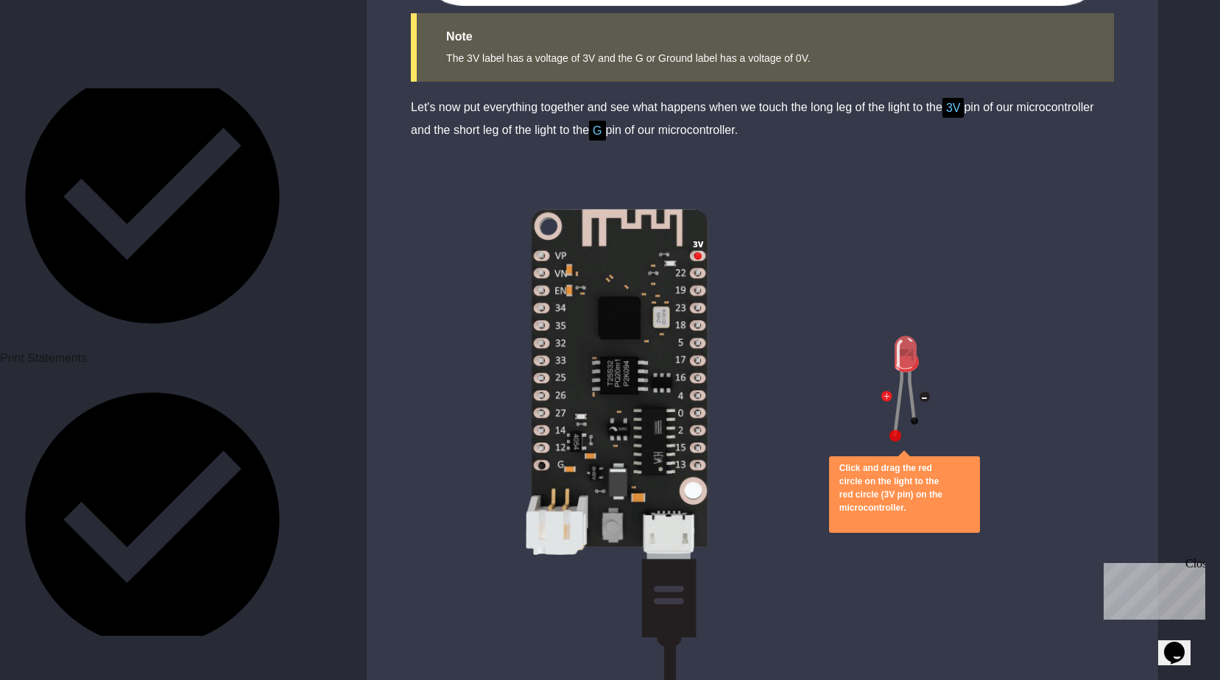
click at [891, 430] on div at bounding box center [895, 436] width 12 height 12
drag, startPoint x: 891, startPoint y: 426, endPoint x: 859, endPoint y: 435, distance: 33.6
click at [859, 435] on div "Click and drag the red circle on the light to the red circle (3V pin) on the mi…" at bounding box center [762, 447] width 791 height 551
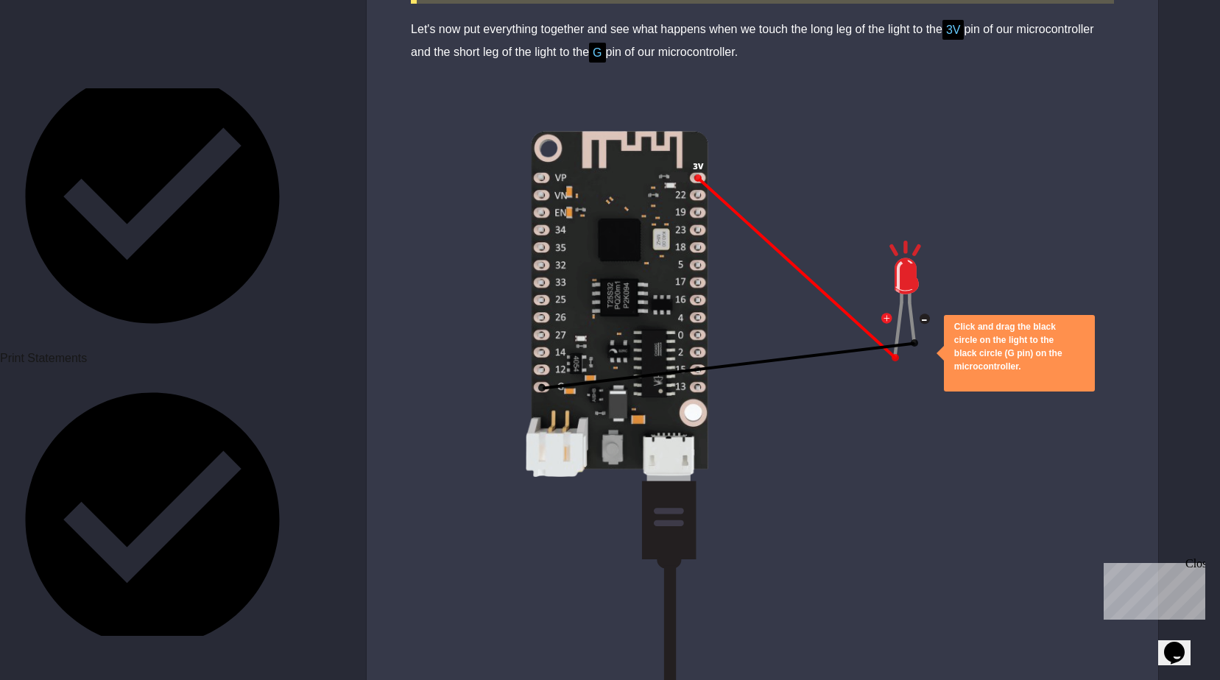
scroll to position [4049, 0]
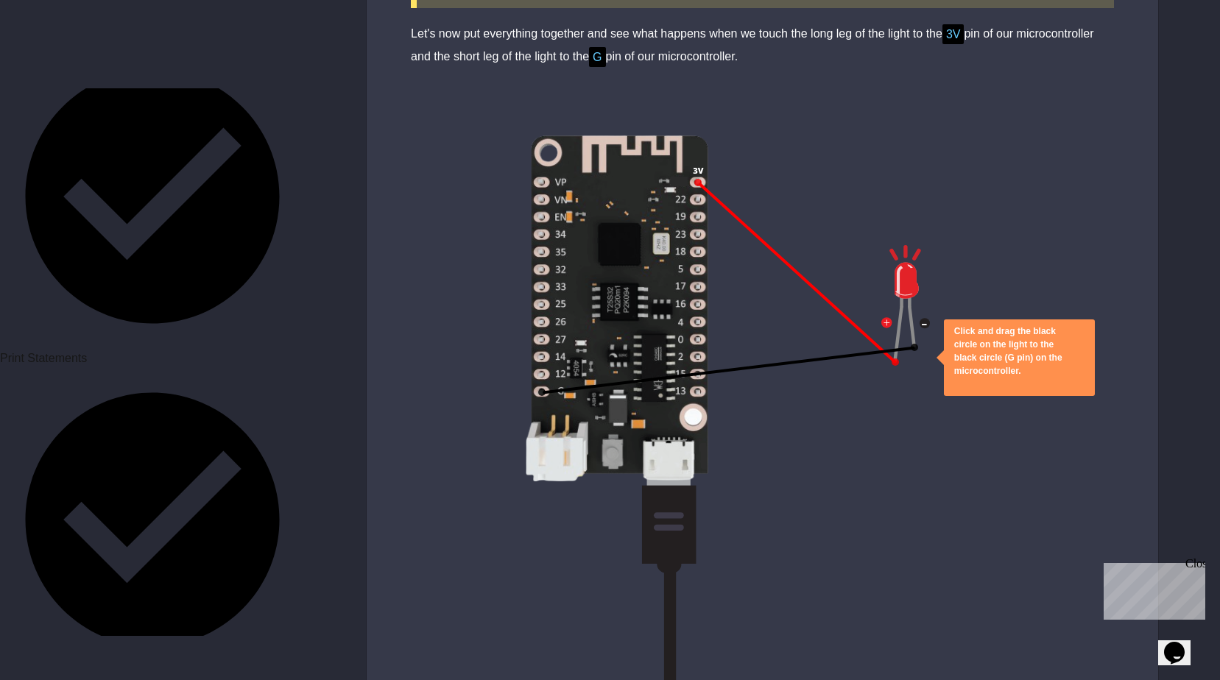
click at [899, 257] on img at bounding box center [905, 304] width 49 height 118
click at [685, 406] on img at bounding box center [617, 410] width 184 height 551
click at [694, 406] on img at bounding box center [617, 410] width 184 height 551
click at [545, 138] on img at bounding box center [617, 410] width 184 height 551
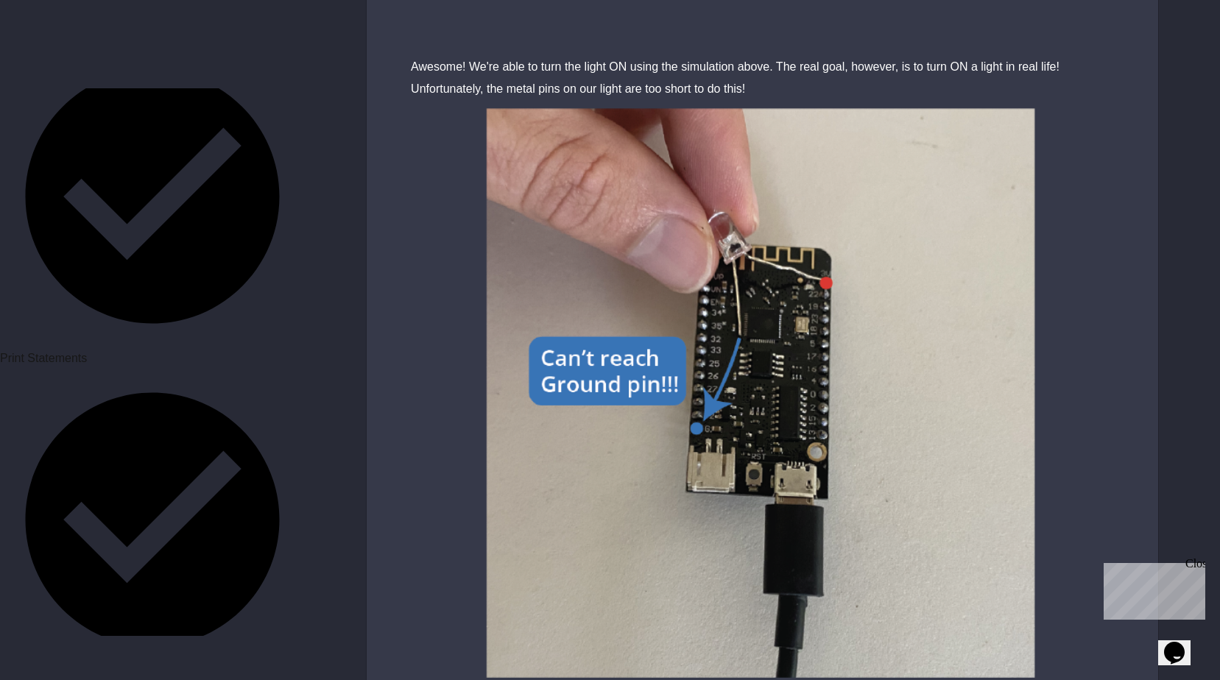
scroll to position [4902, 0]
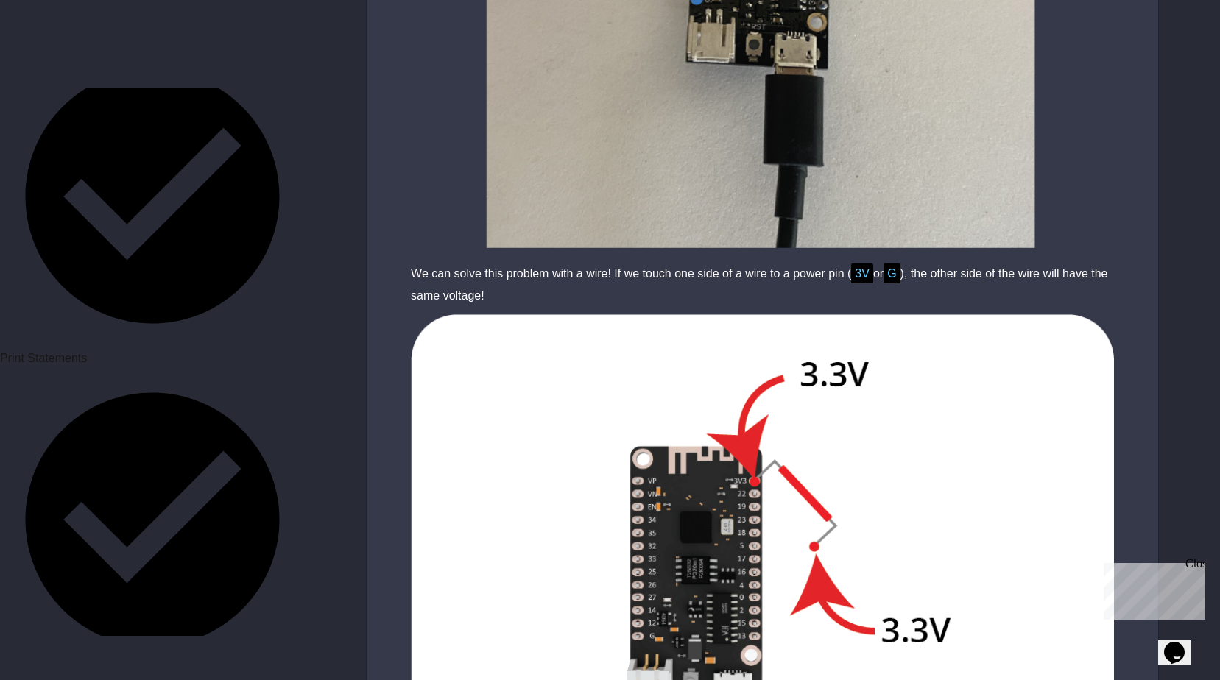
scroll to position [589, 0]
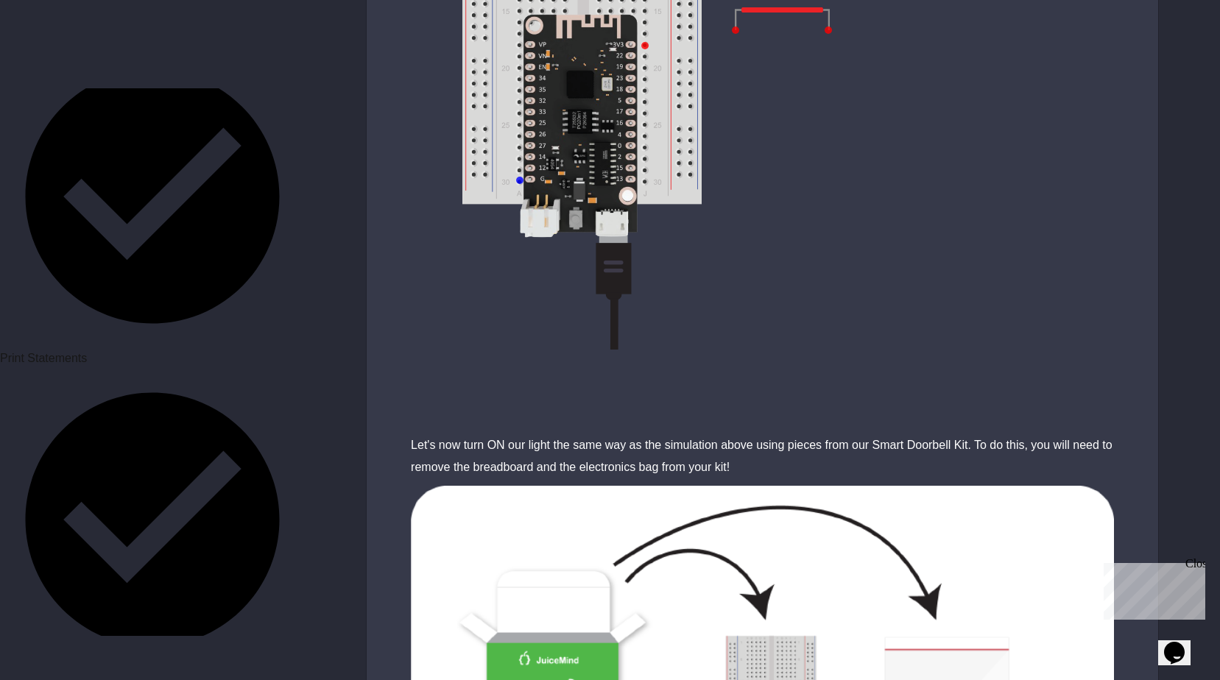
scroll to position [6016, 0]
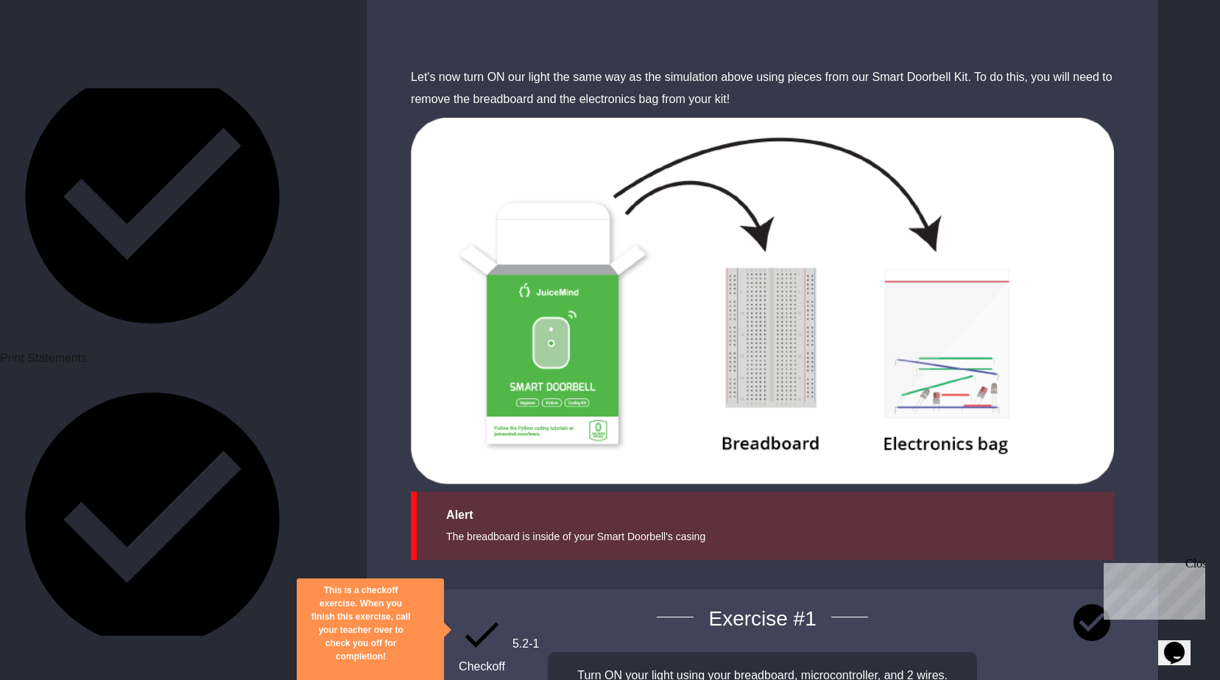
drag, startPoint x: 675, startPoint y: 512, endPoint x: 677, endPoint y: 503, distance: 9.8
drag, startPoint x: 679, startPoint y: 420, endPoint x: 721, endPoint y: 423, distance: 42.1
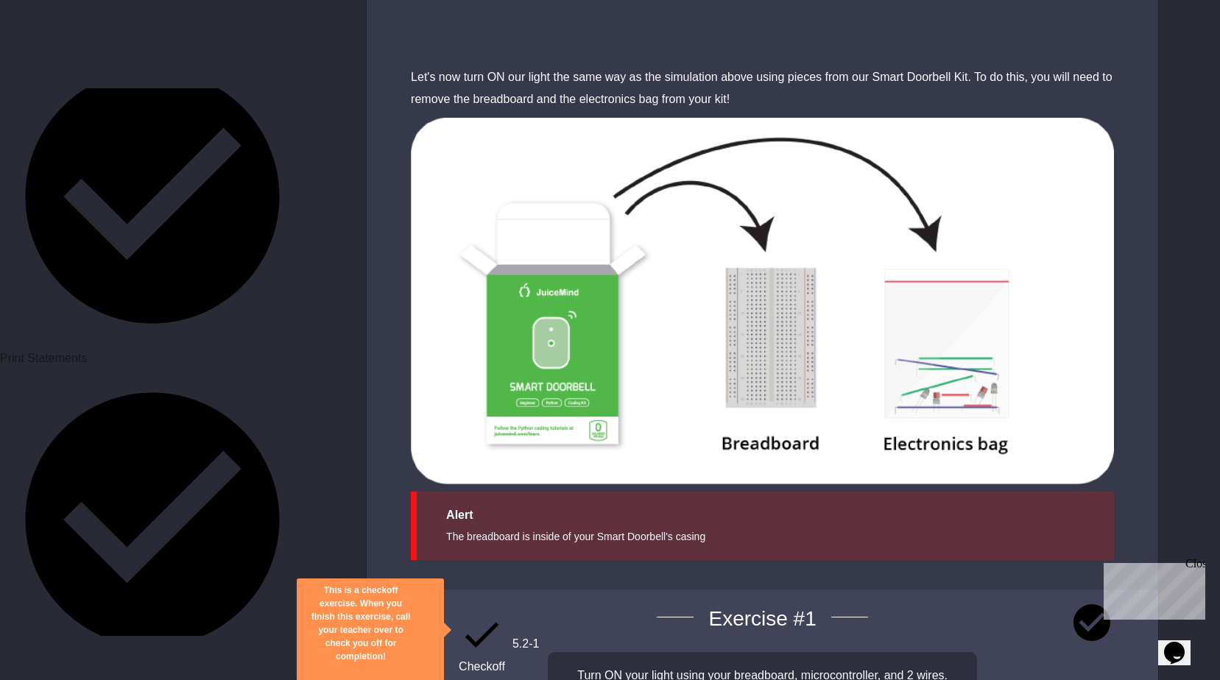
drag, startPoint x: 1025, startPoint y: 425, endPoint x: 707, endPoint y: 409, distance: 319.1
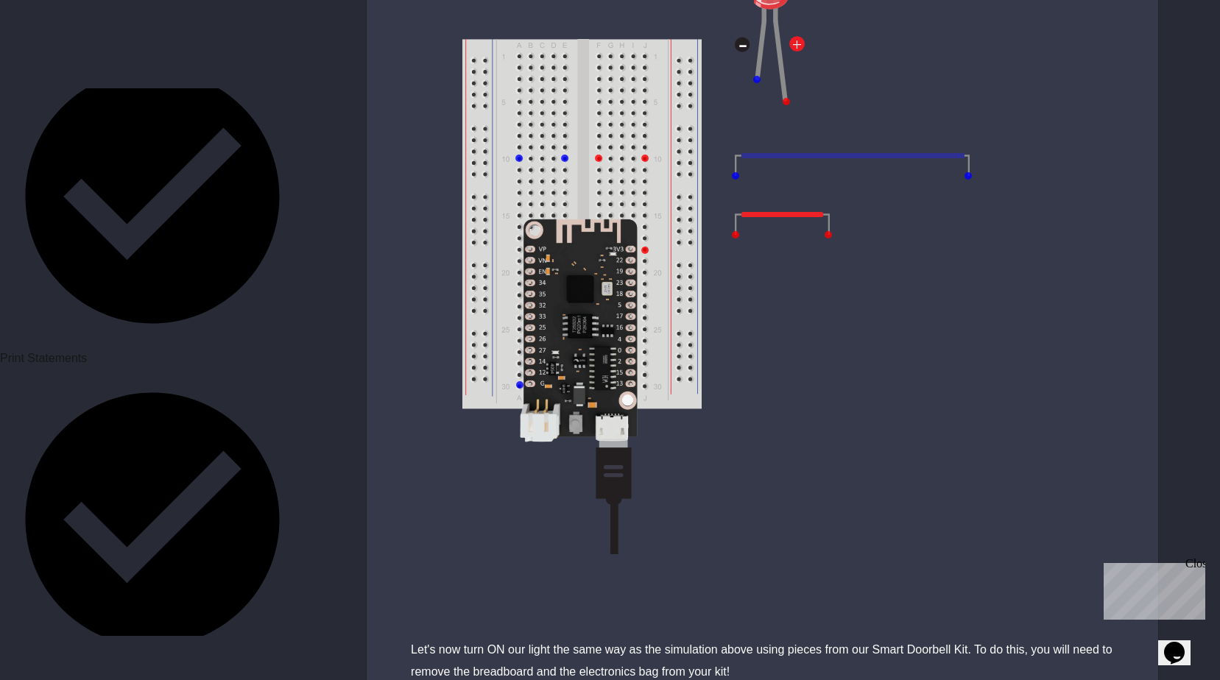
scroll to position [5427, 0]
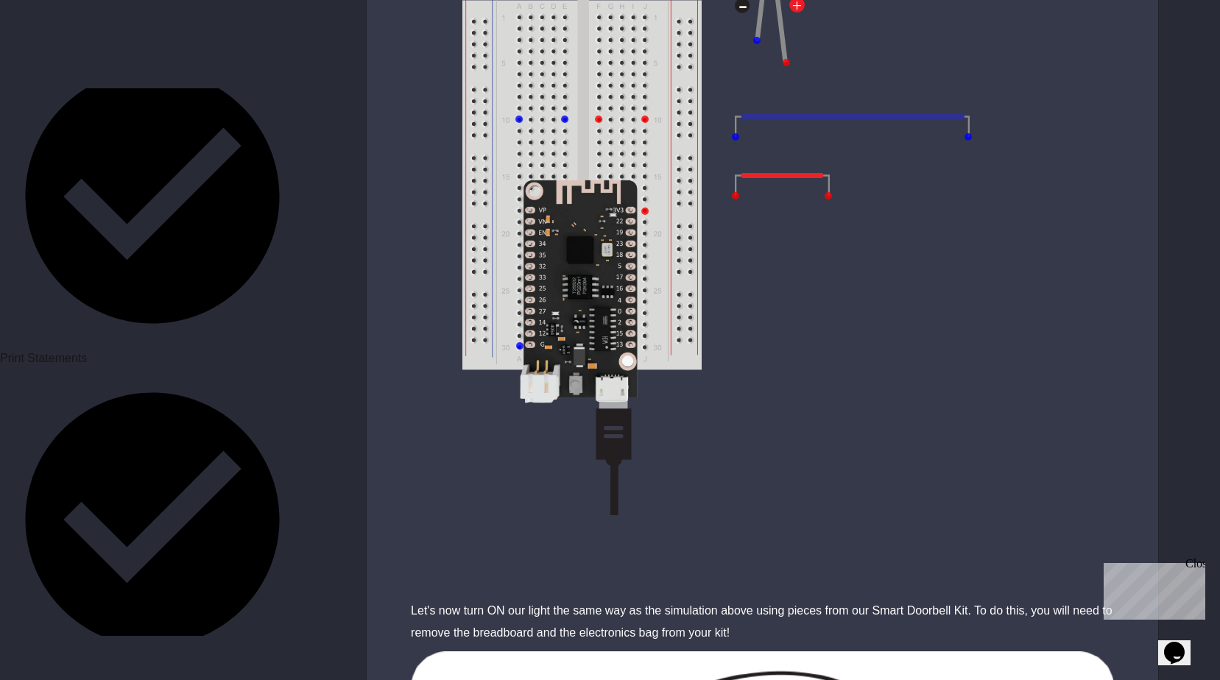
scroll to position [5575, 0]
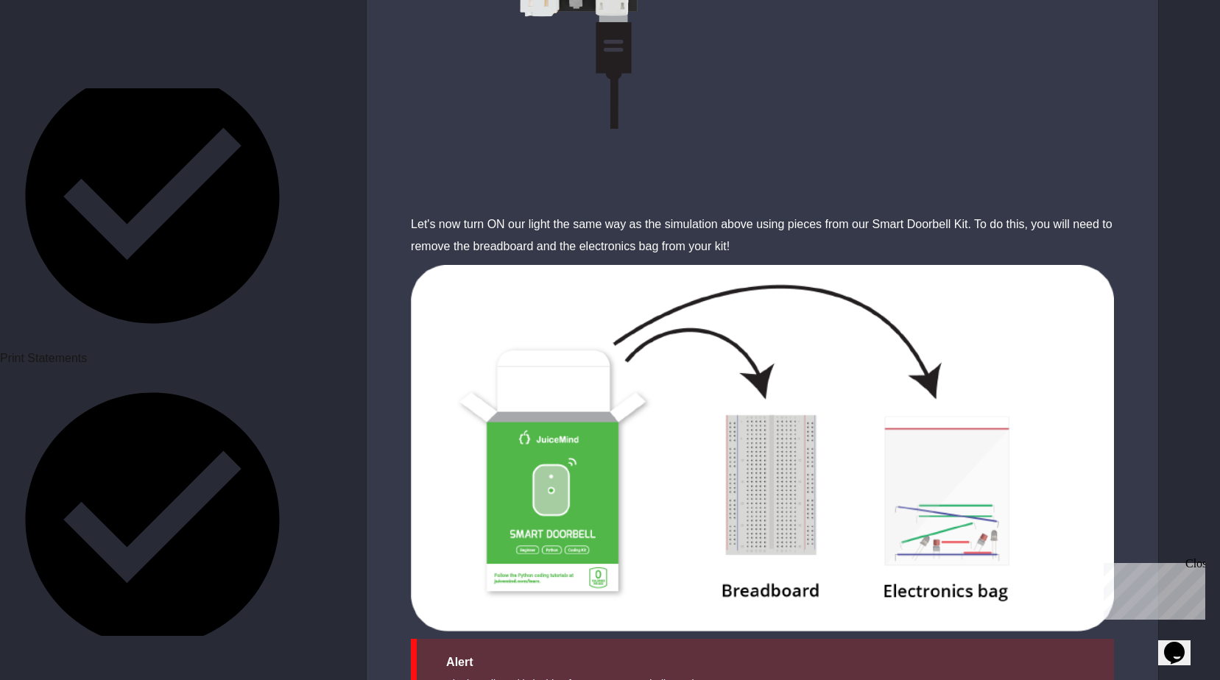
scroll to position [6016, 0]
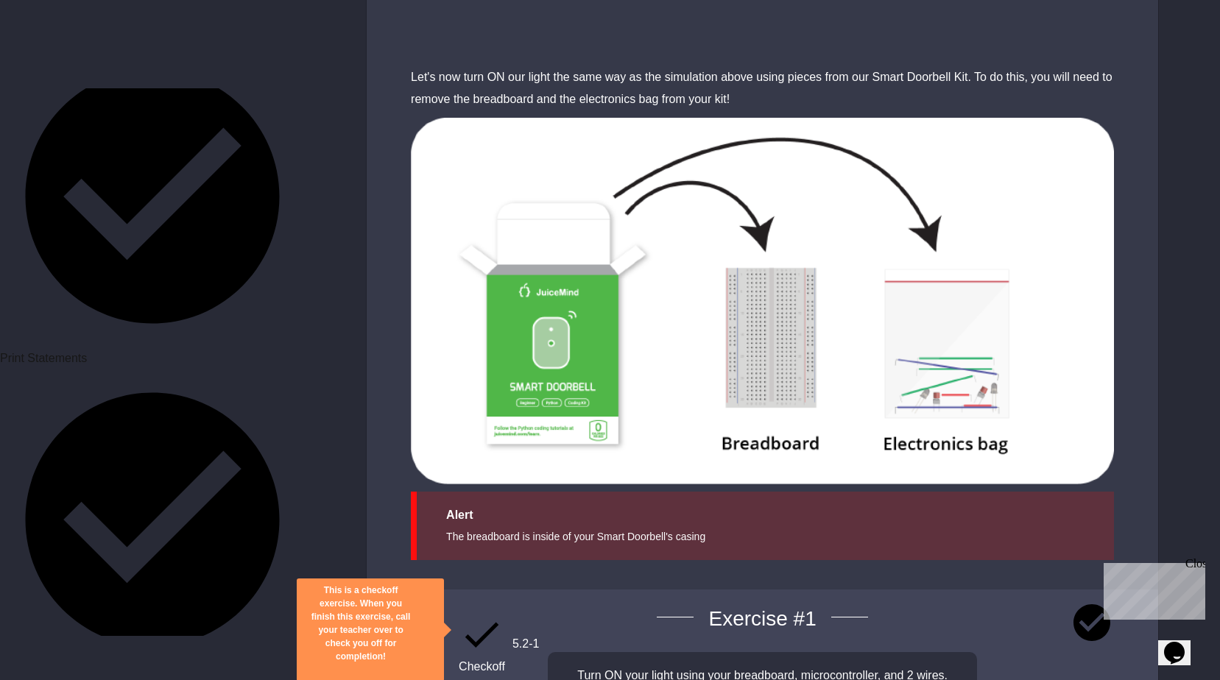
drag, startPoint x: 717, startPoint y: 414, endPoint x: 880, endPoint y: 446, distance: 166.5
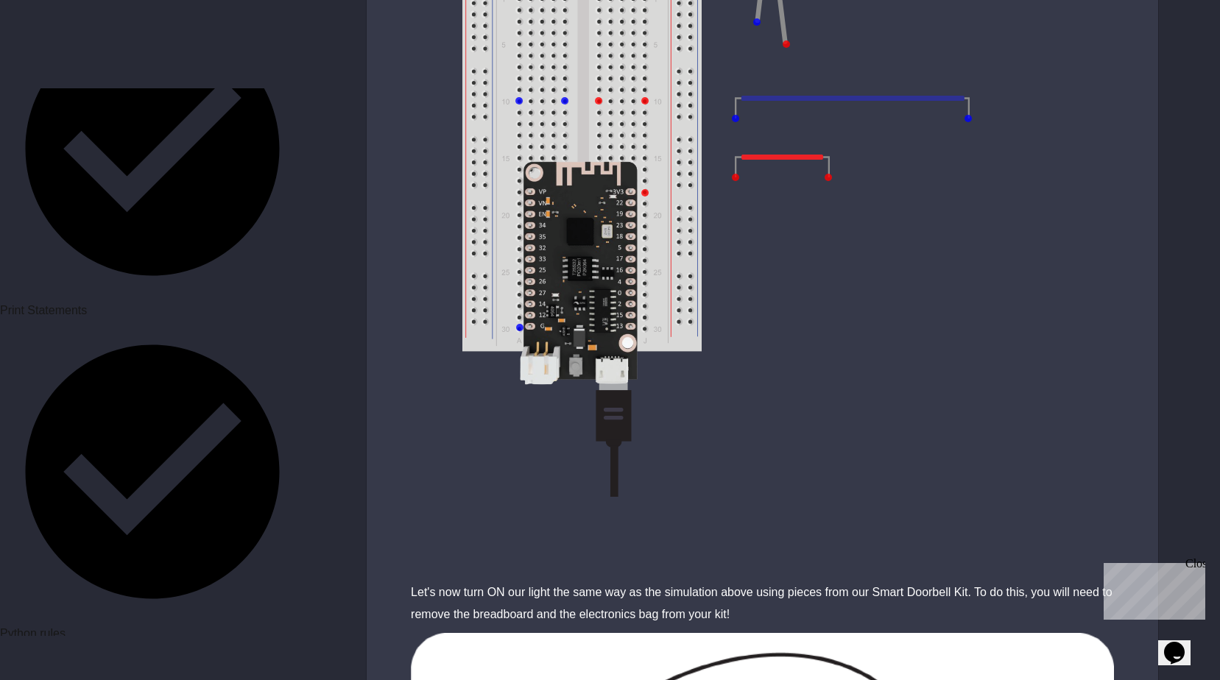
scroll to position [1178, 0]
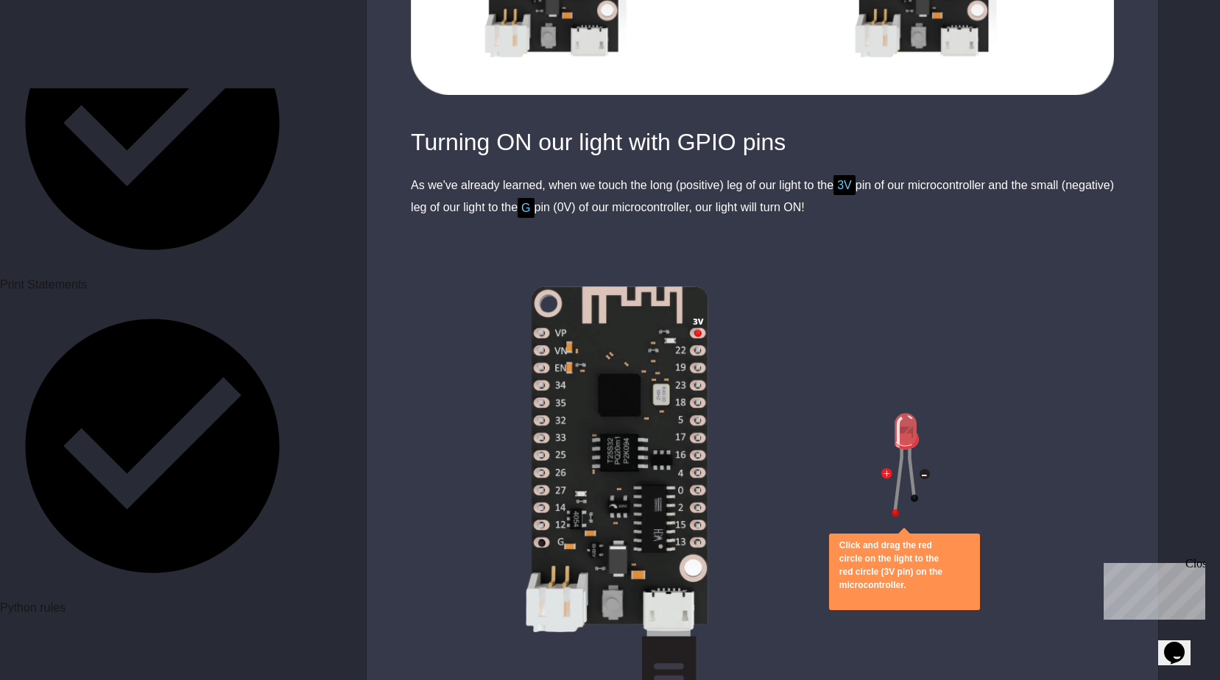
scroll to position [1399, 0]
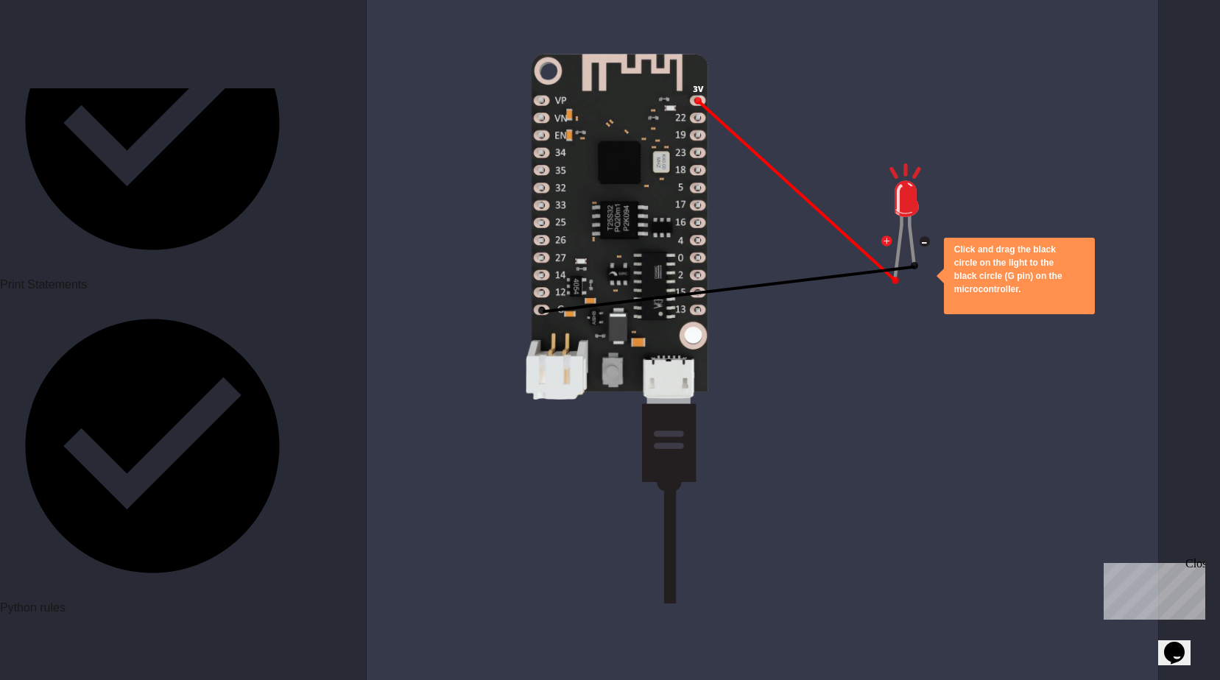
click at [1084, 261] on div "Click and drag the black circle on the light to the black circle (G pin) on the…" at bounding box center [1019, 276] width 151 height 77
click at [876, 349] on div "Click and drag the black circle on the light to the black circle (G pin) on the…" at bounding box center [762, 291] width 791 height 551
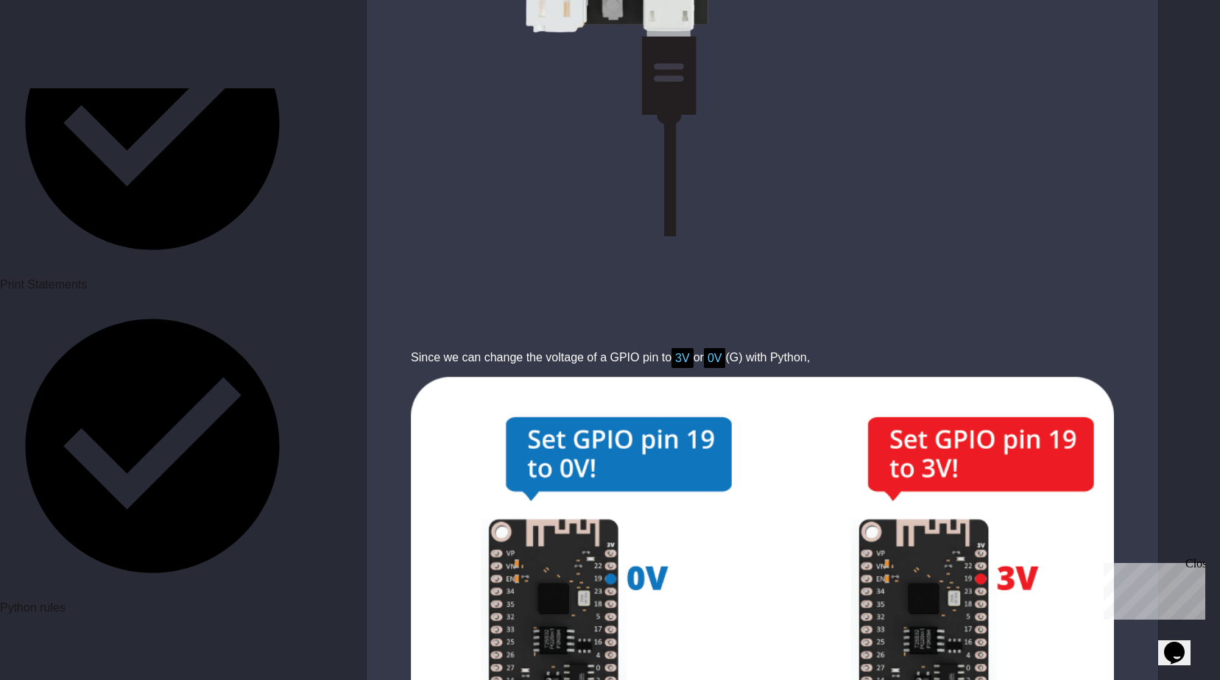
scroll to position [1767, 0]
drag, startPoint x: 667, startPoint y: 62, endPoint x: 641, endPoint y: 135, distance: 77.3
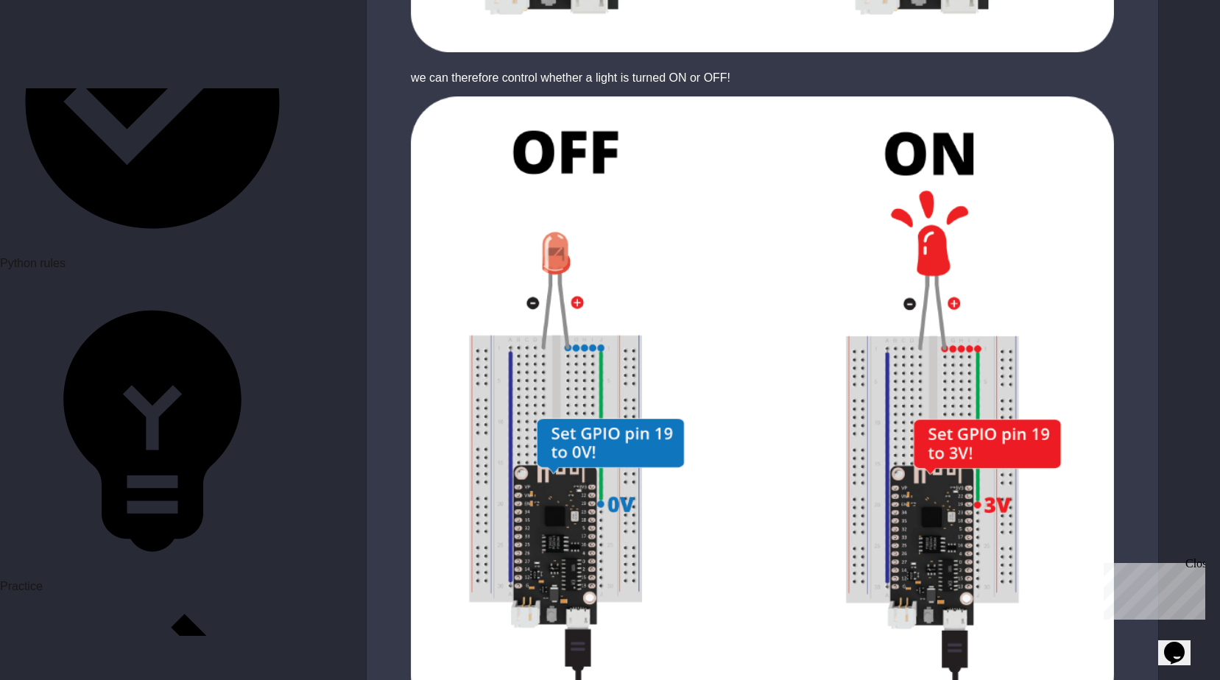
scroll to position [2529, 0]
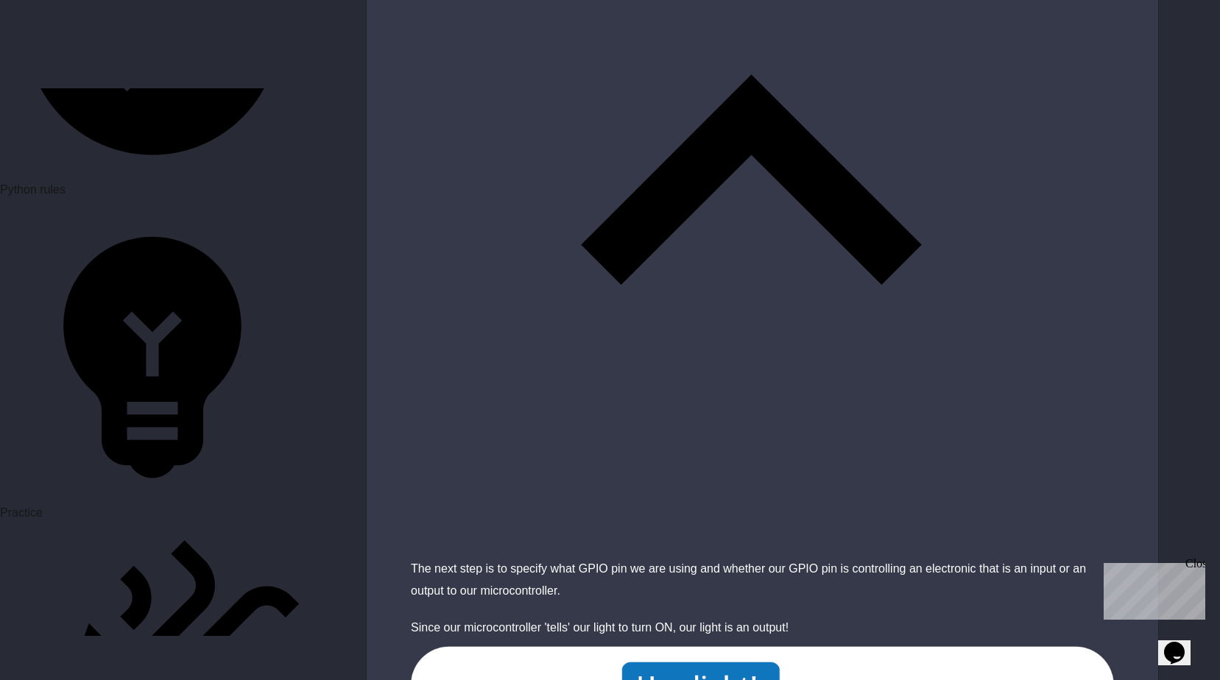
scroll to position [2797, 0]
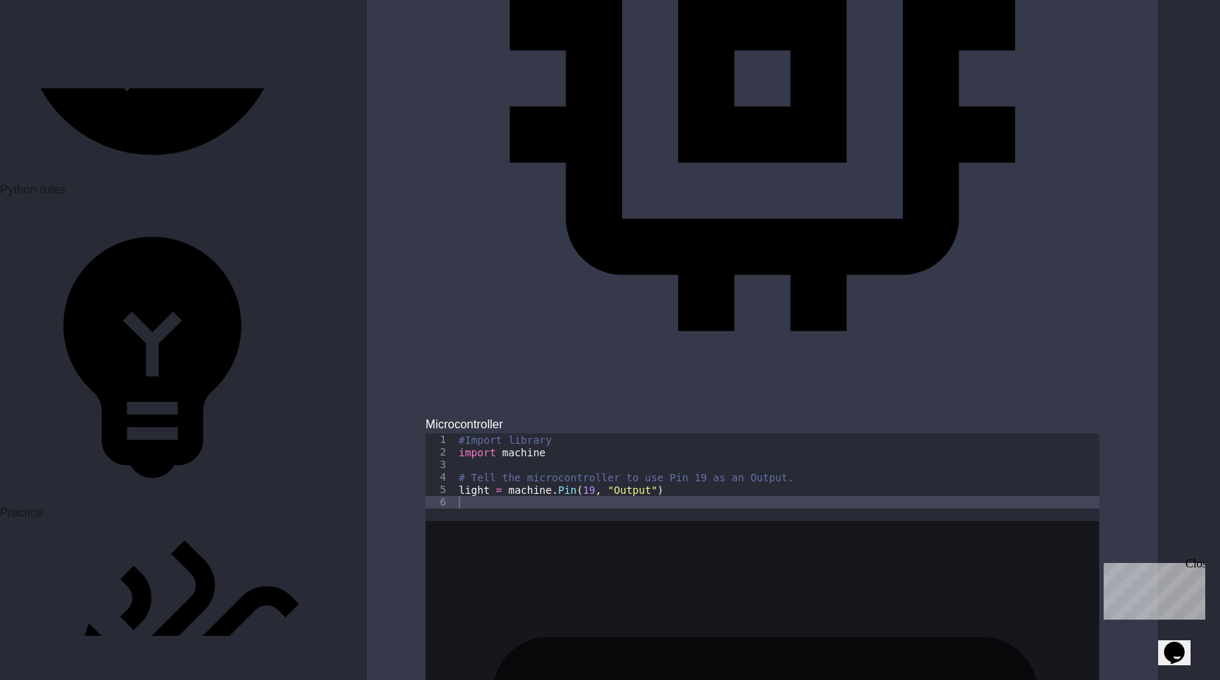
scroll to position [4926, 0]
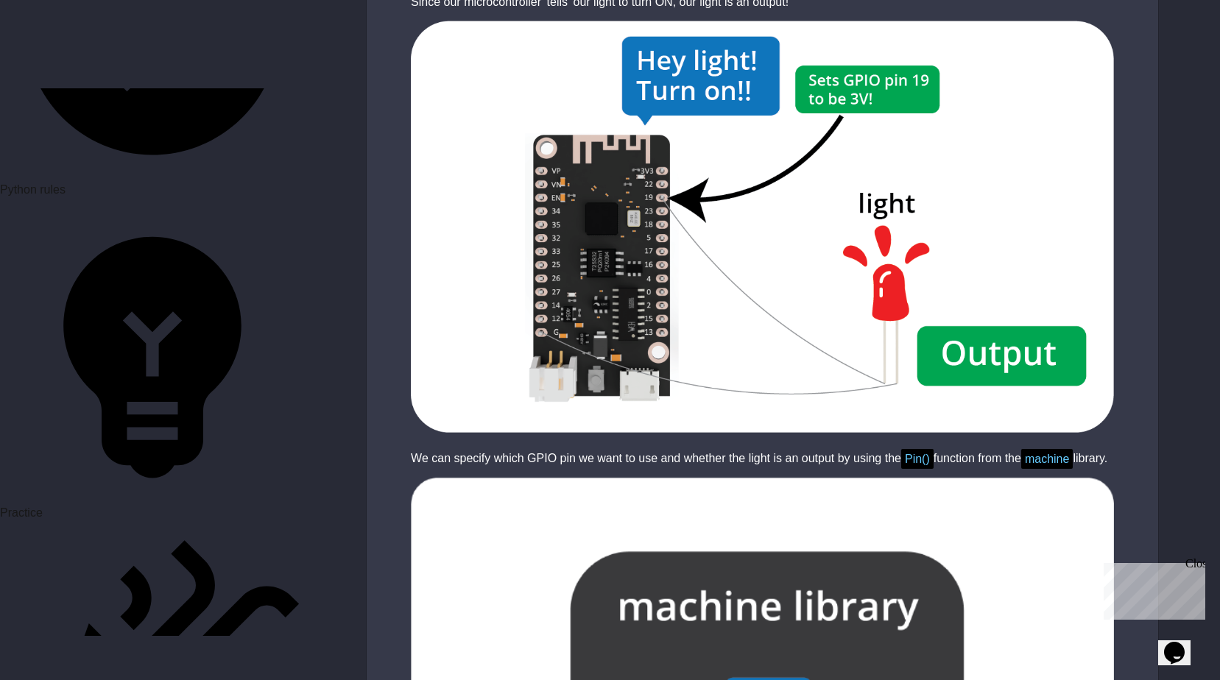
scroll to position [3380, 0]
